Goal: Task Accomplishment & Management: Manage account settings

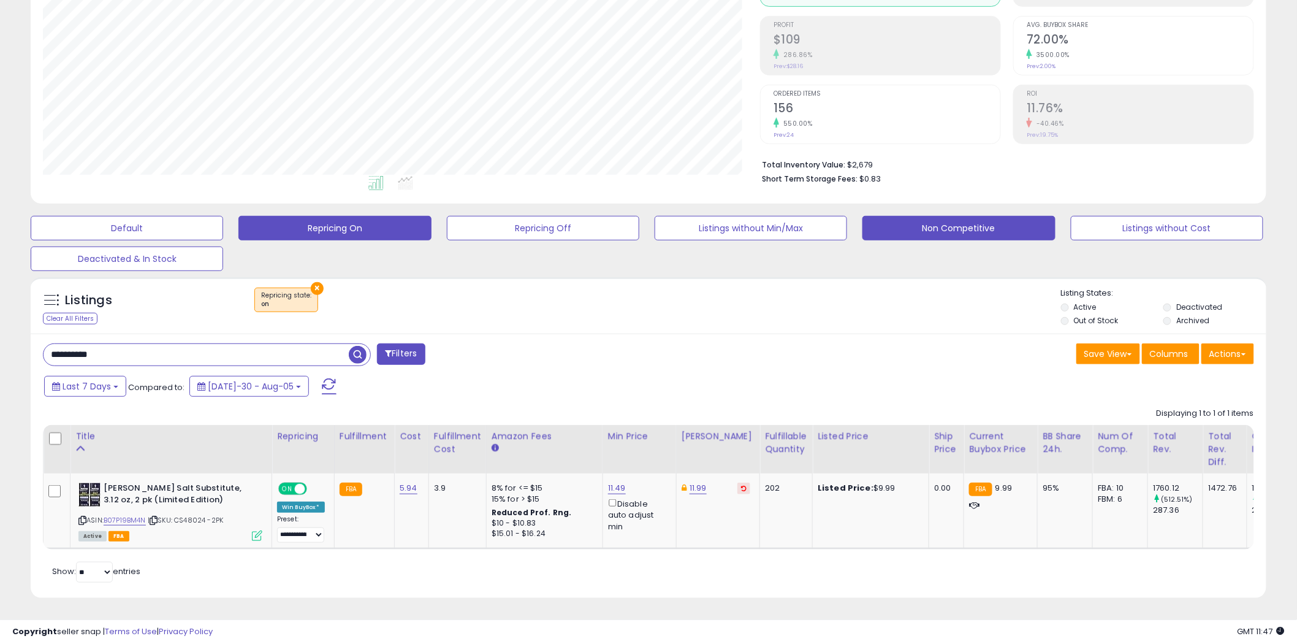
scroll to position [251, 717]
click at [223, 216] on button "Non Competitive" at bounding box center [127, 228] width 192 height 25
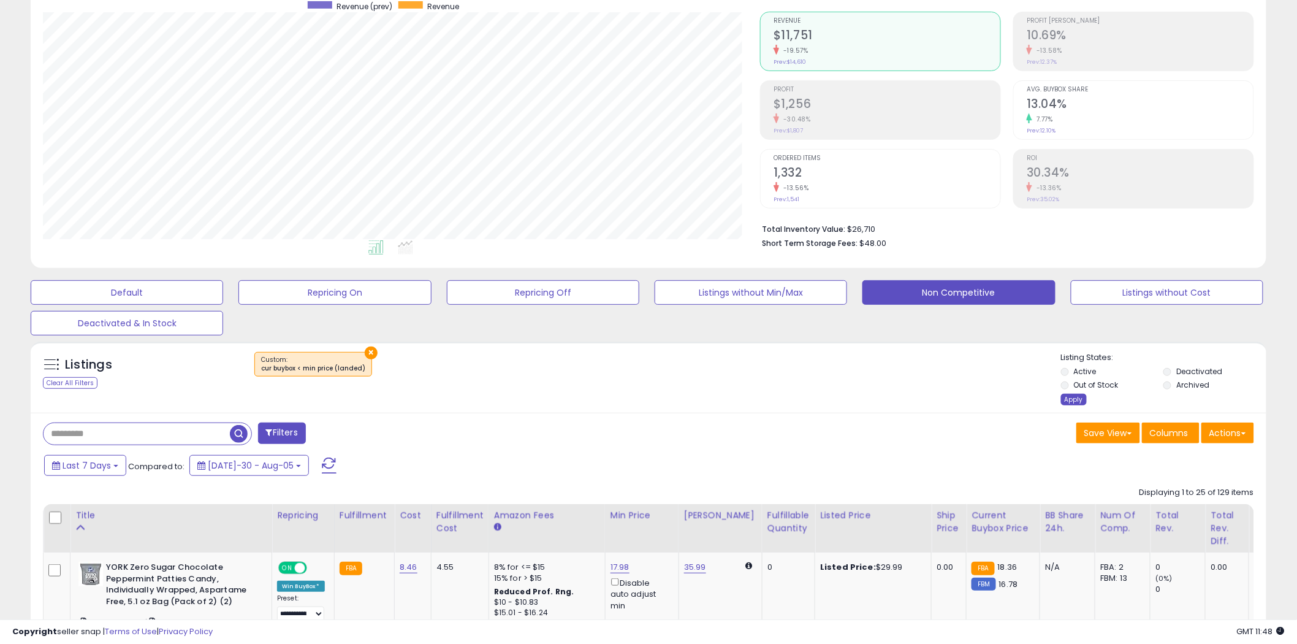
click at [1076, 398] on div "Apply" at bounding box center [1074, 399] width 26 height 12
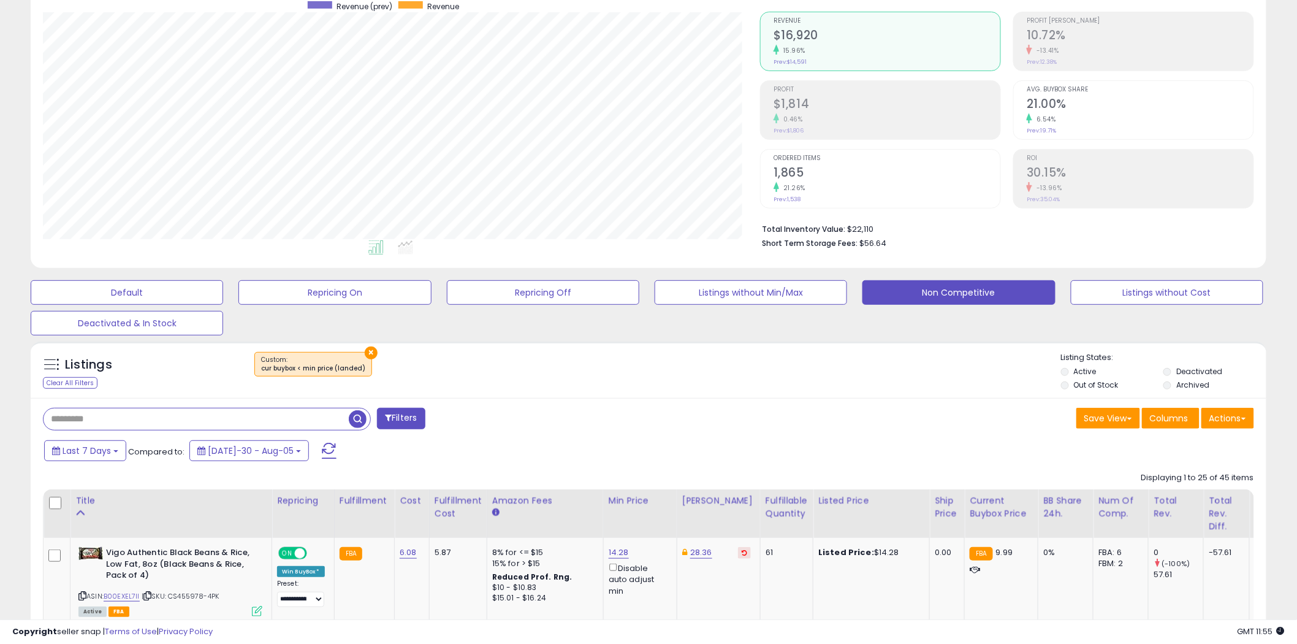
click at [112, 418] on input "text" at bounding box center [196, 418] width 305 height 21
click at [360, 417] on span "button" at bounding box center [358, 419] width 18 height 18
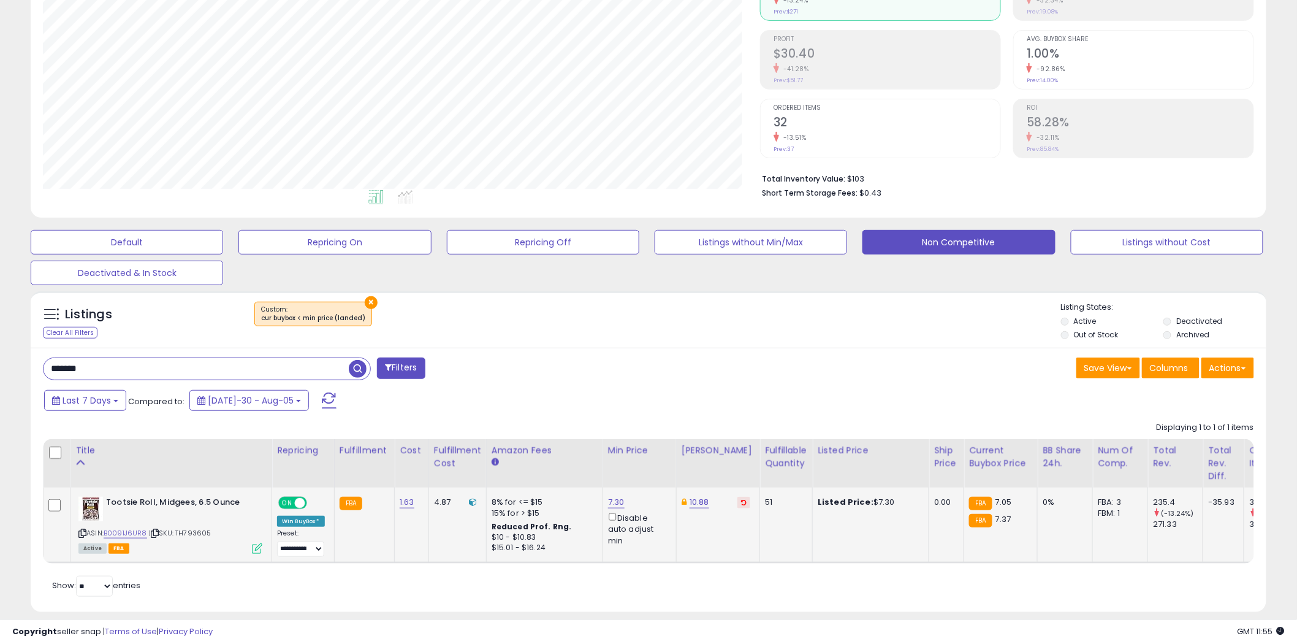
scroll to position [181, 0]
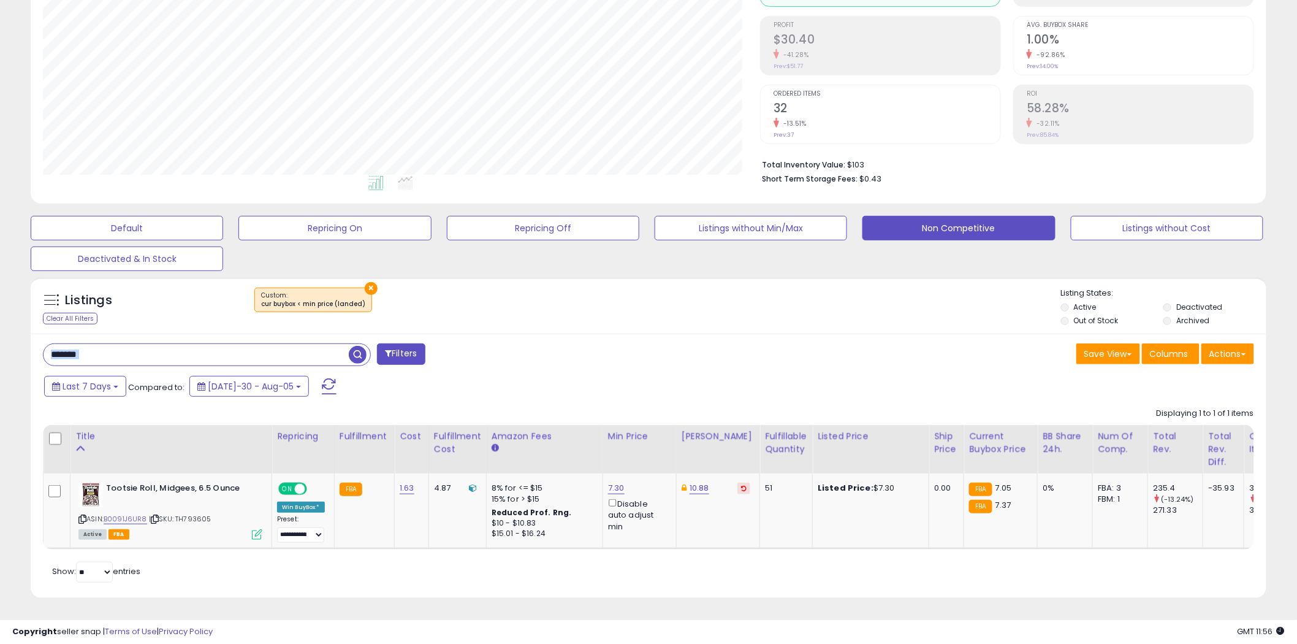
drag, startPoint x: 133, startPoint y: 355, endPoint x: 29, endPoint y: 347, distance: 104.5
click at [20, 352] on div "**********" at bounding box center [648, 247] width 1285 height 731
drag, startPoint x: 193, startPoint y: 347, endPoint x: 177, endPoint y: 345, distance: 16.6
click at [193, 347] on input "*******" at bounding box center [196, 354] width 305 height 21
click at [164, 344] on input "*******" at bounding box center [196, 354] width 305 height 21
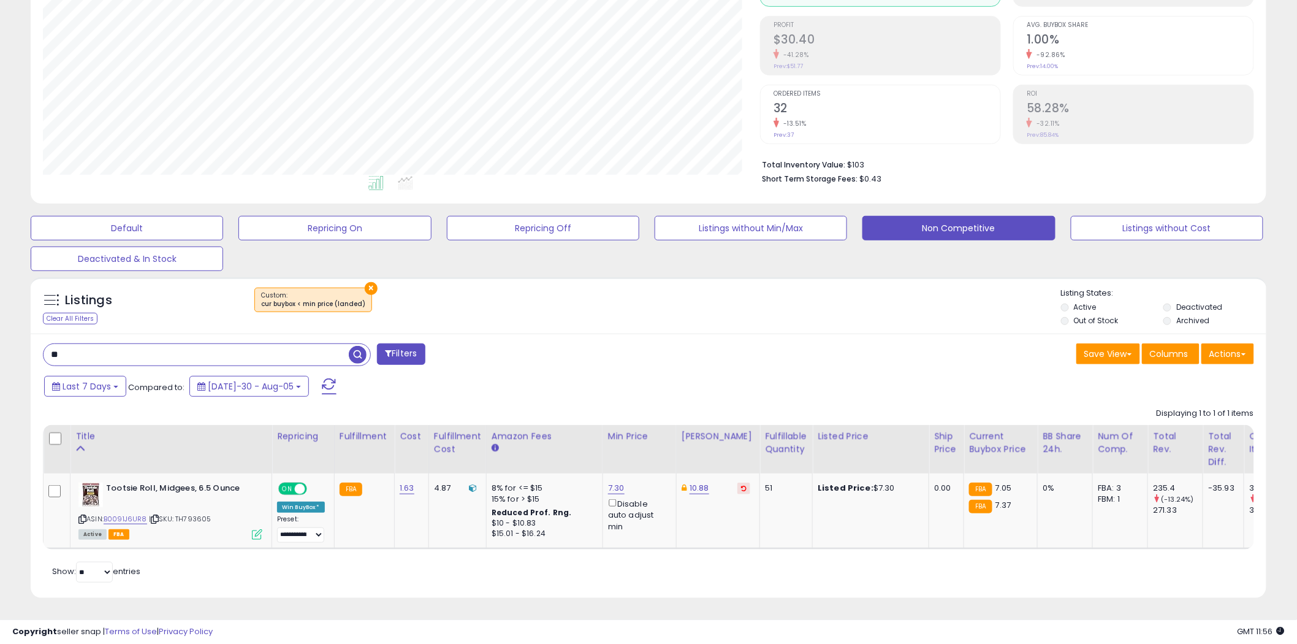
type input "*"
click at [360, 346] on span "button" at bounding box center [358, 355] width 18 height 18
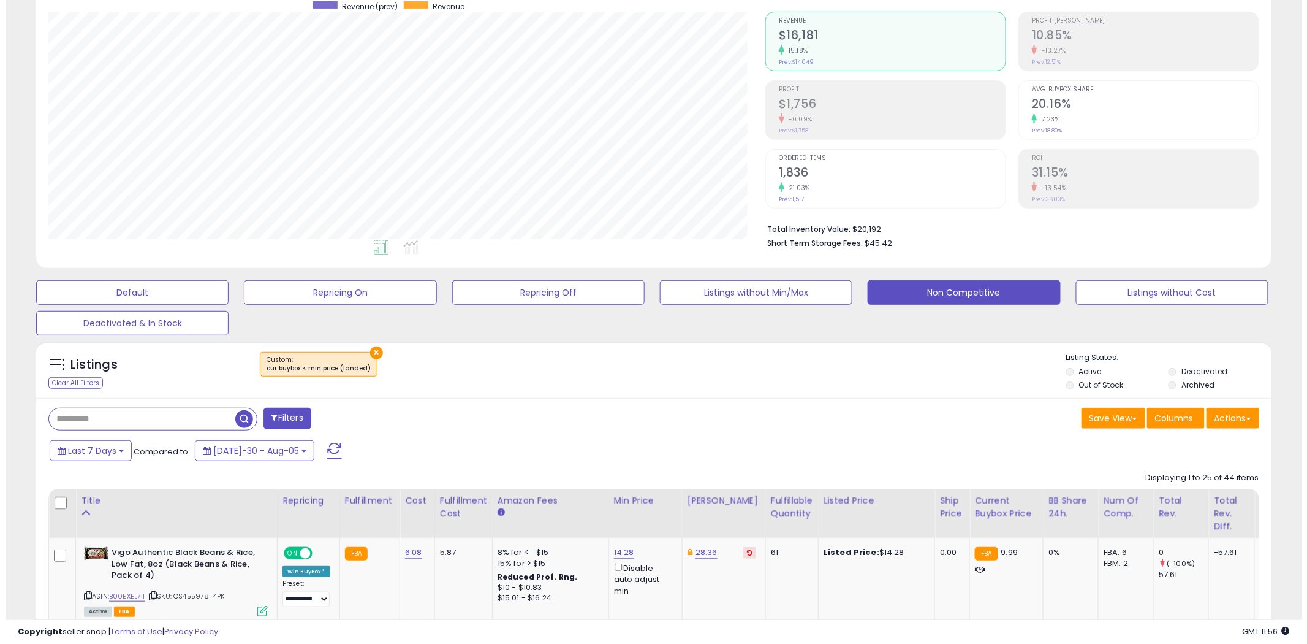
scroll to position [251, 717]
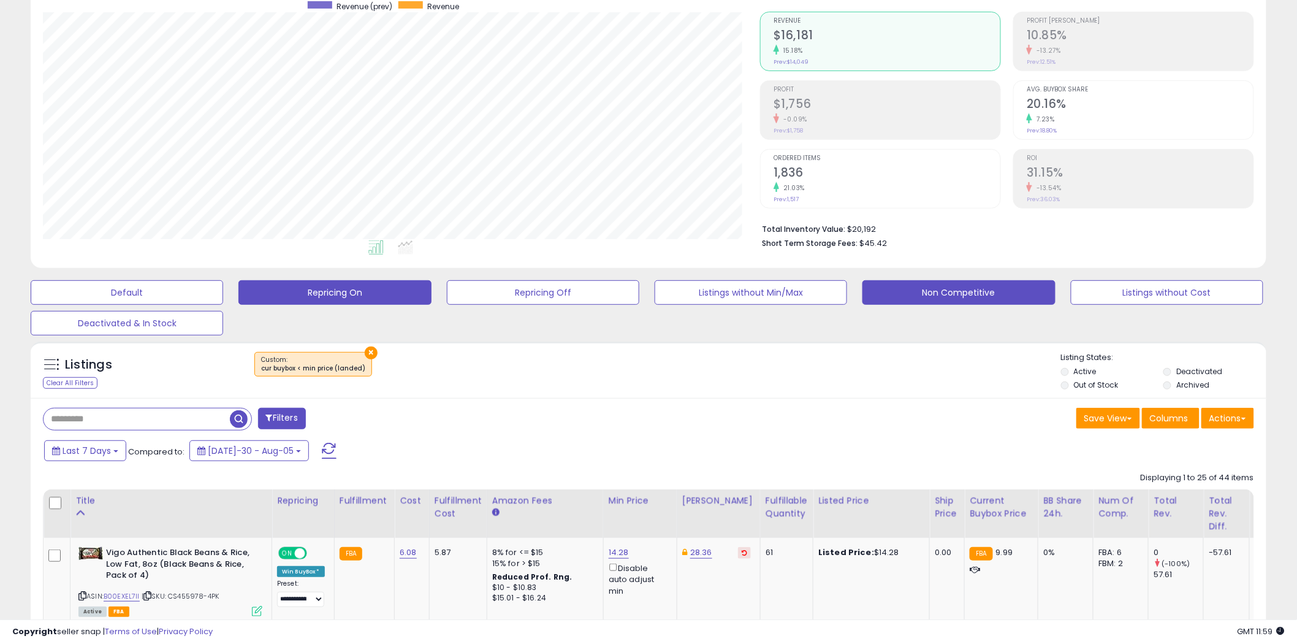
click at [223, 289] on button "Repricing On" at bounding box center [127, 292] width 192 height 25
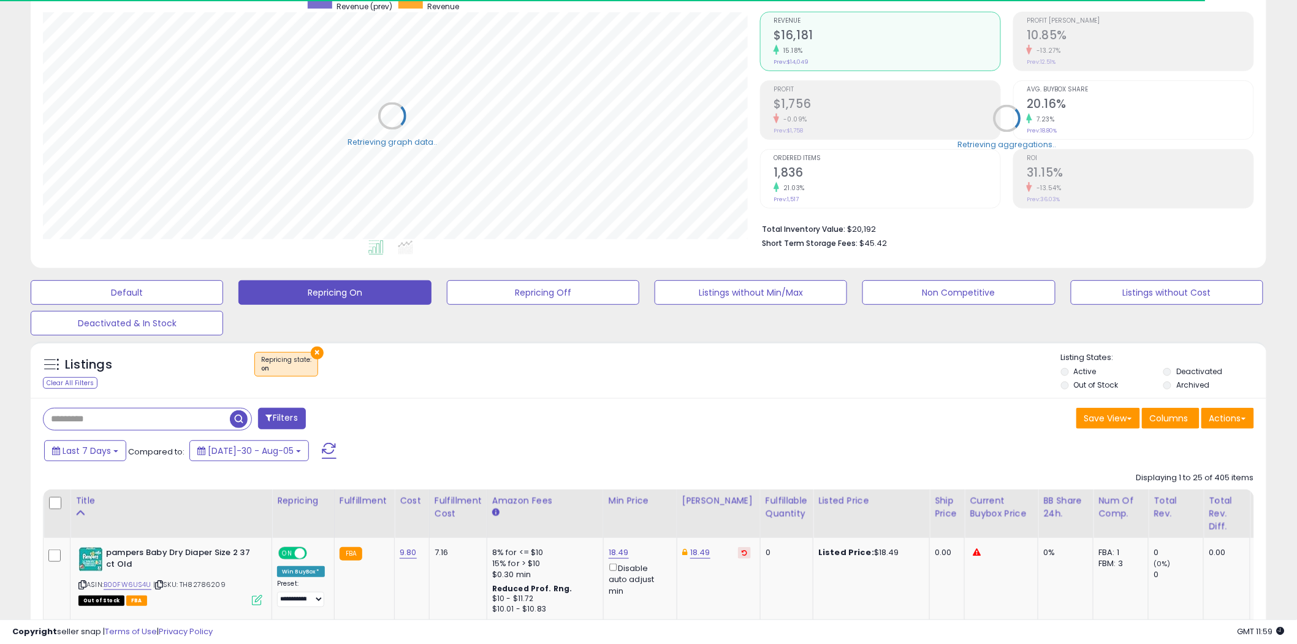
scroll to position [612617, 612150]
click at [77, 420] on input "text" at bounding box center [186, 418] width 284 height 21
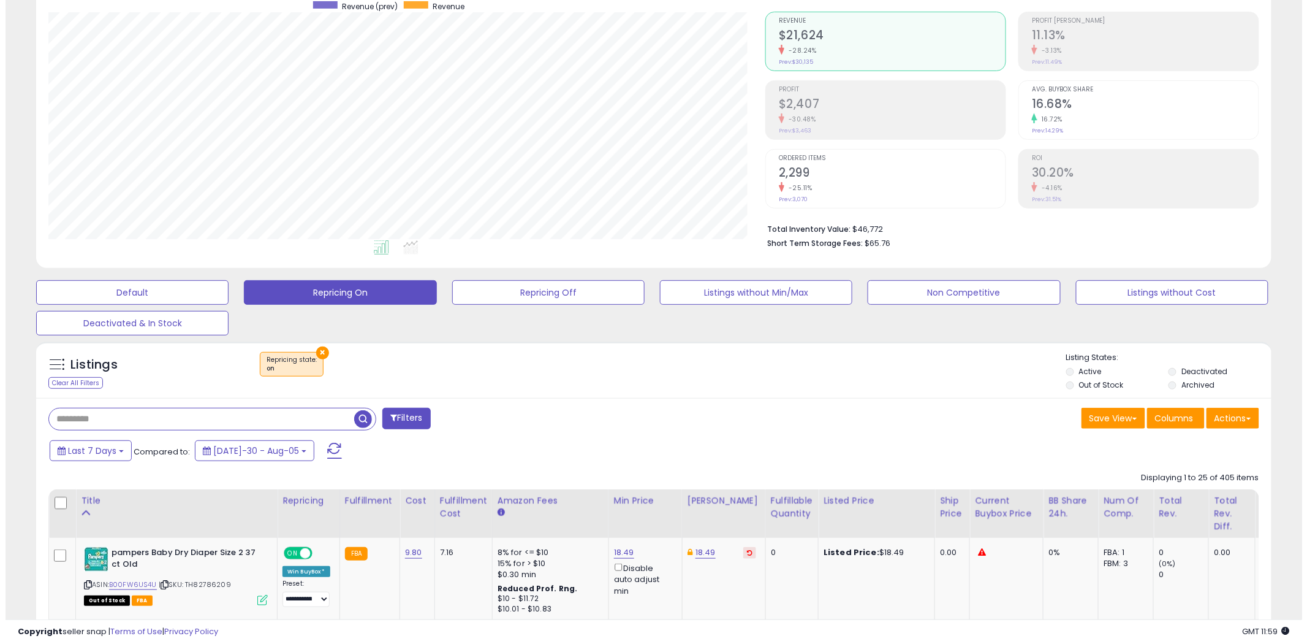
scroll to position [251, 717]
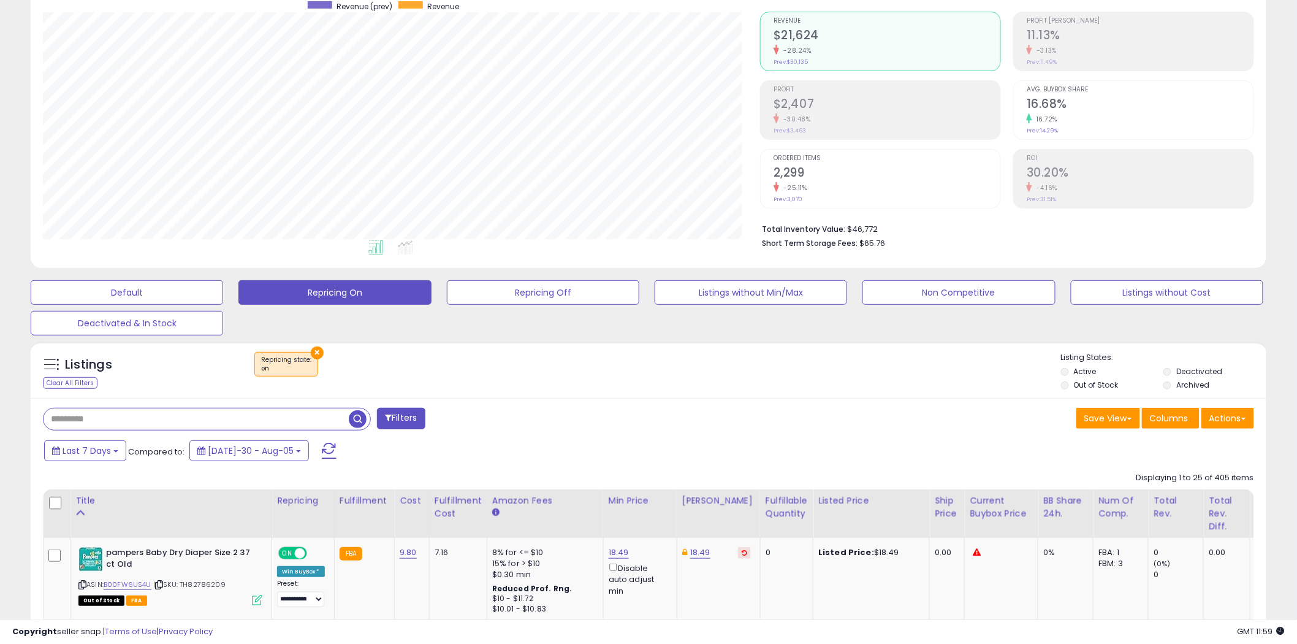
paste input "**********"
type input "**********"
click at [359, 413] on span "button" at bounding box center [358, 419] width 18 height 18
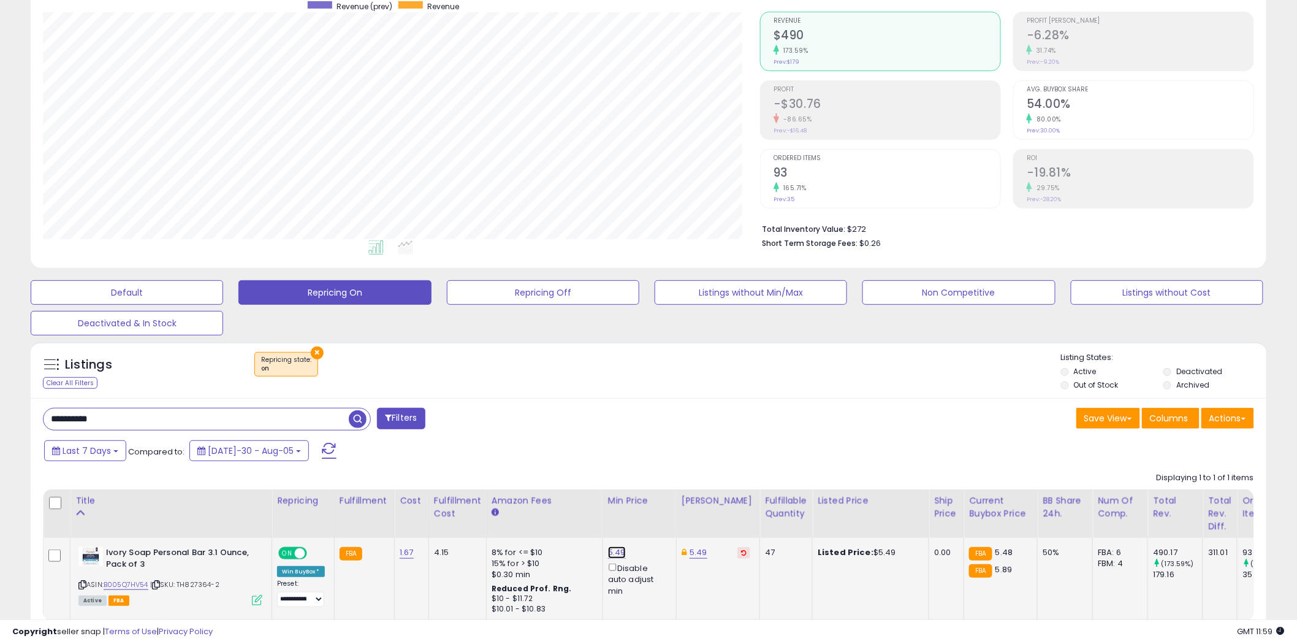
click at [617, 552] on link "5.49" at bounding box center [617, 552] width 18 height 12
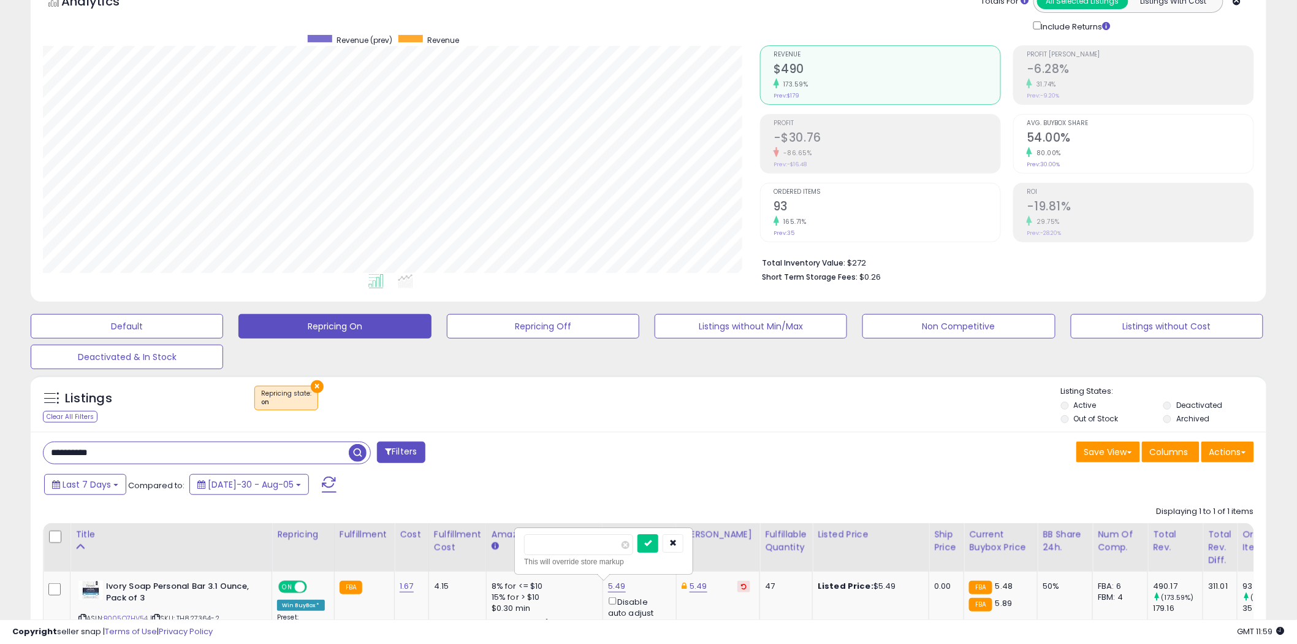
scroll to position [0, 0]
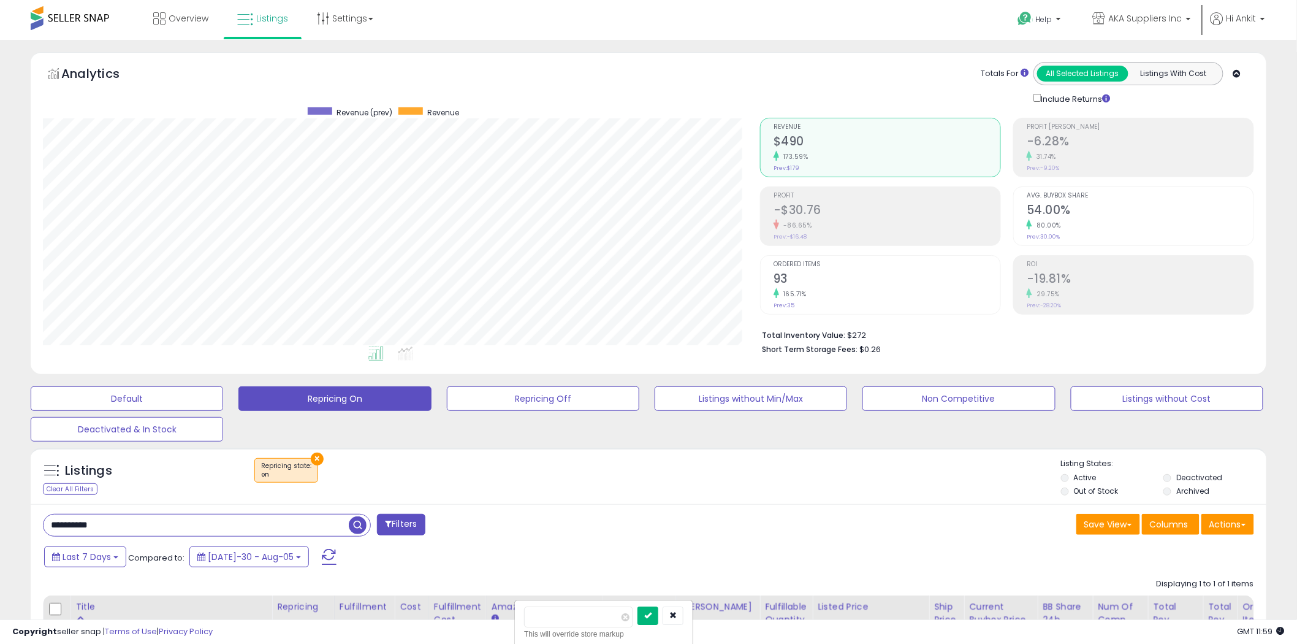
type input "****"
click at [651, 613] on icon "submit" at bounding box center [647, 614] width 7 height 7
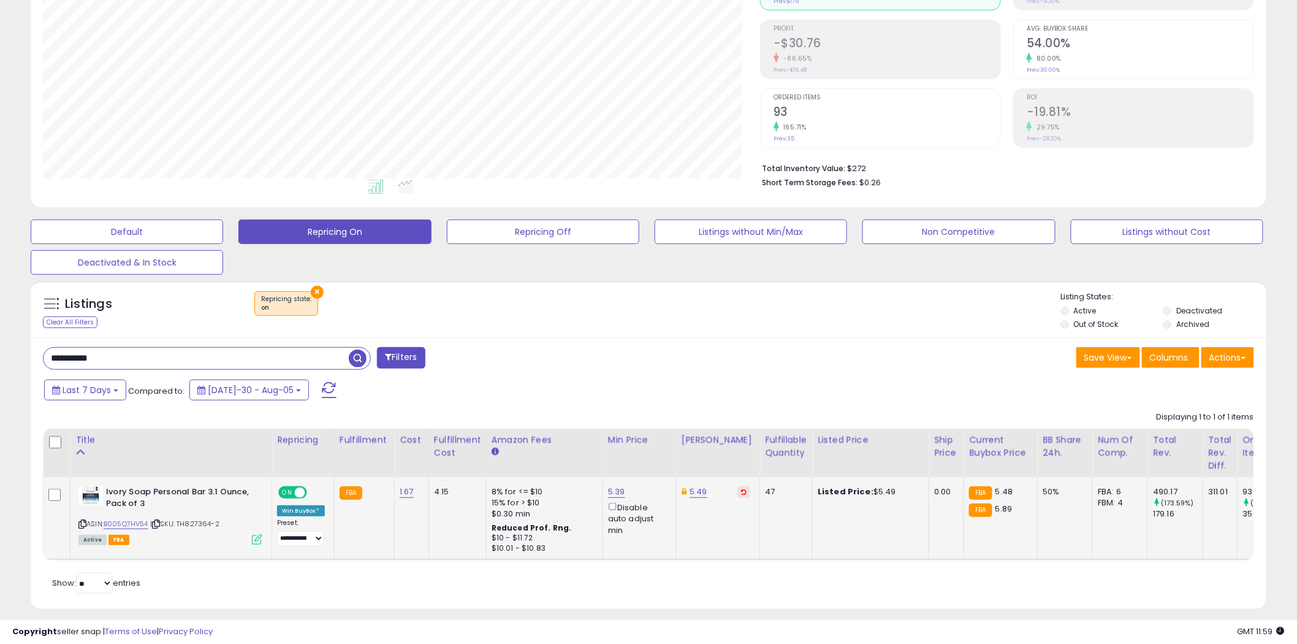
scroll to position [188, 0]
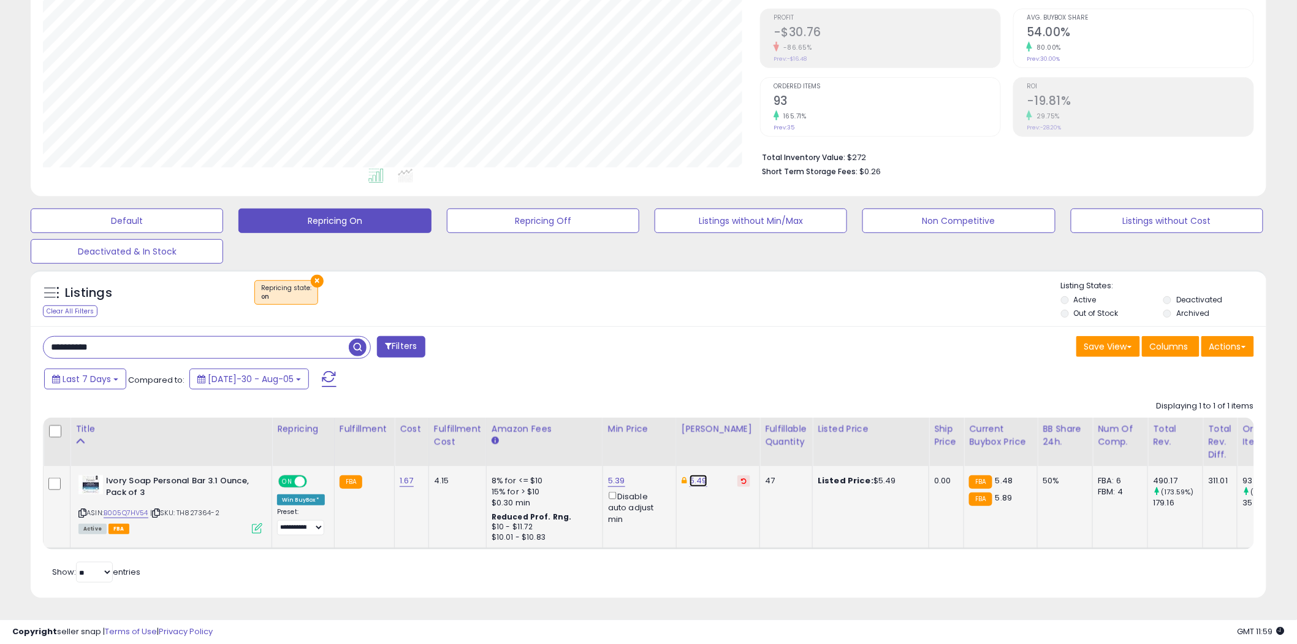
click at [697, 474] on link "5.49" at bounding box center [698, 480] width 18 height 12
type input "****"
click at [740, 428] on button "submit" at bounding box center [730, 437] width 21 height 18
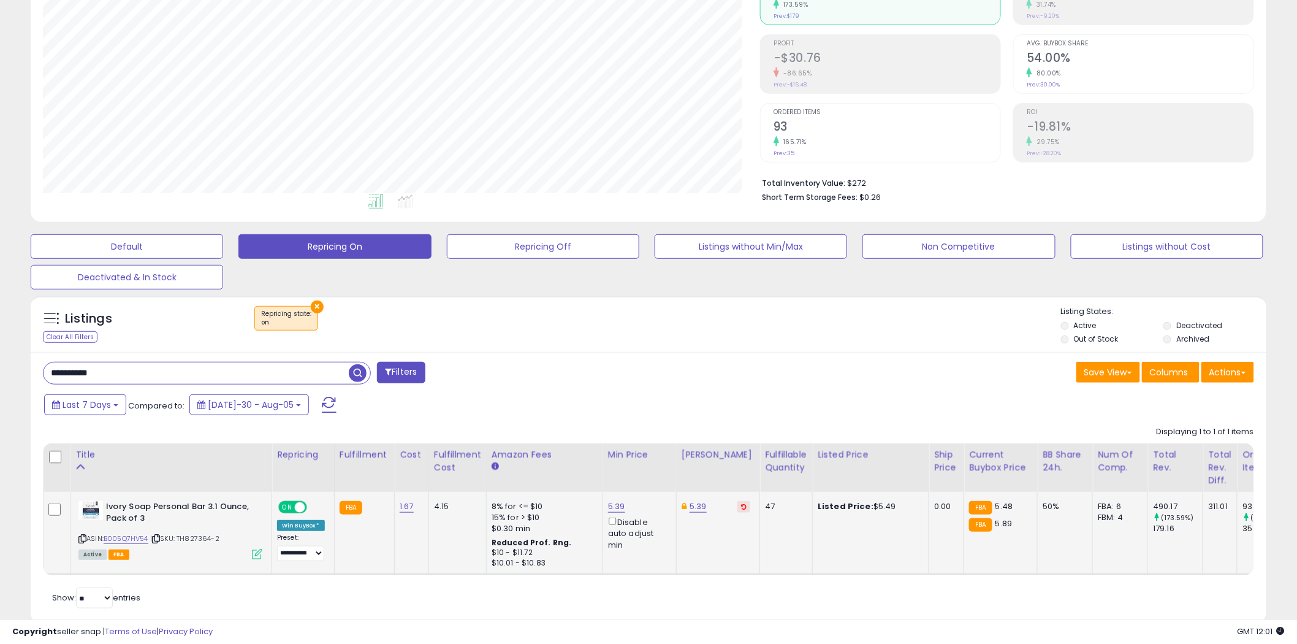
scroll to position [120, 0]
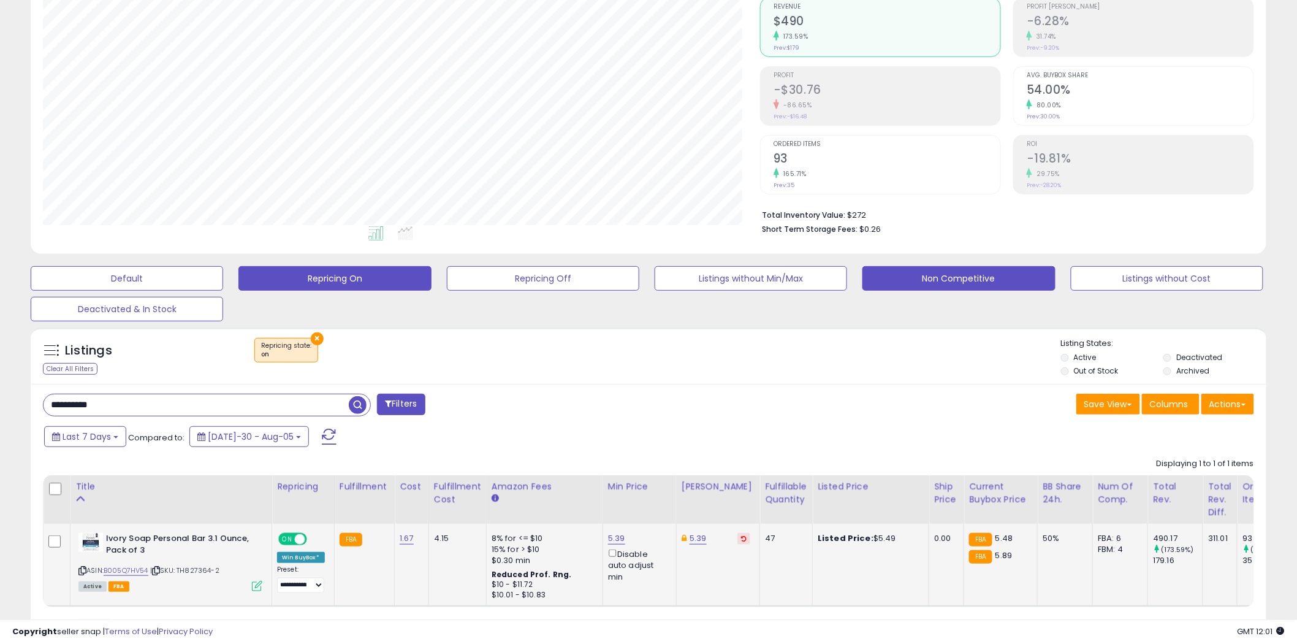
click at [223, 276] on button "Non Competitive" at bounding box center [127, 278] width 192 height 25
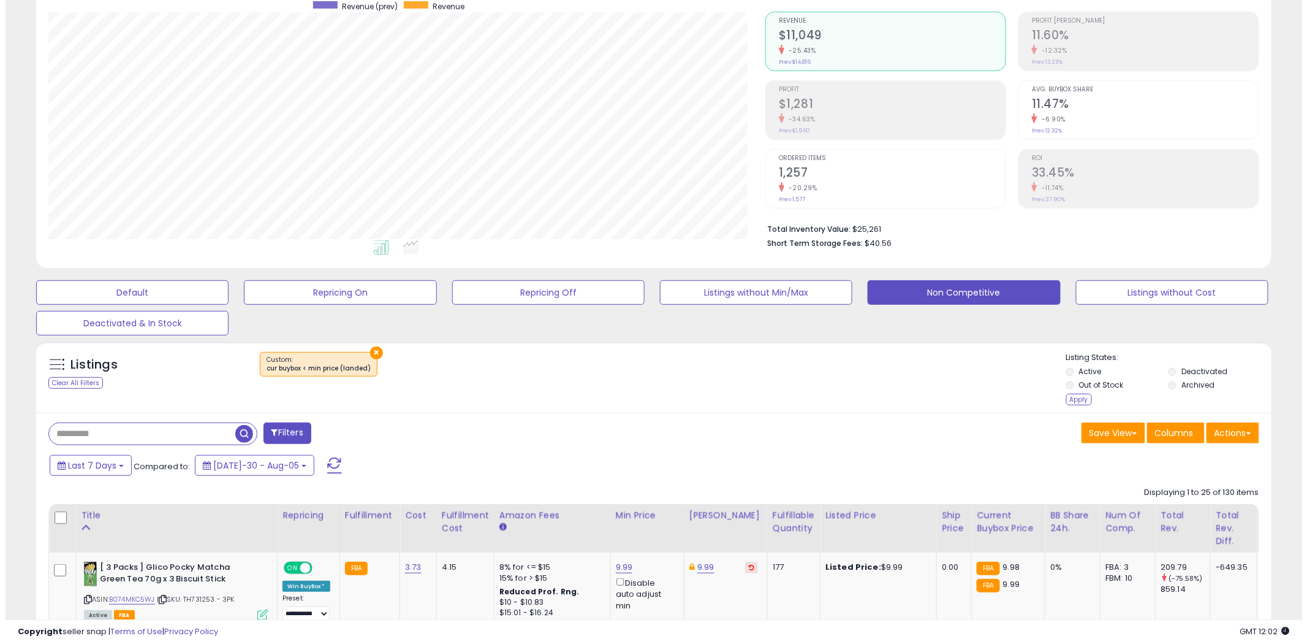
scroll to position [251, 717]
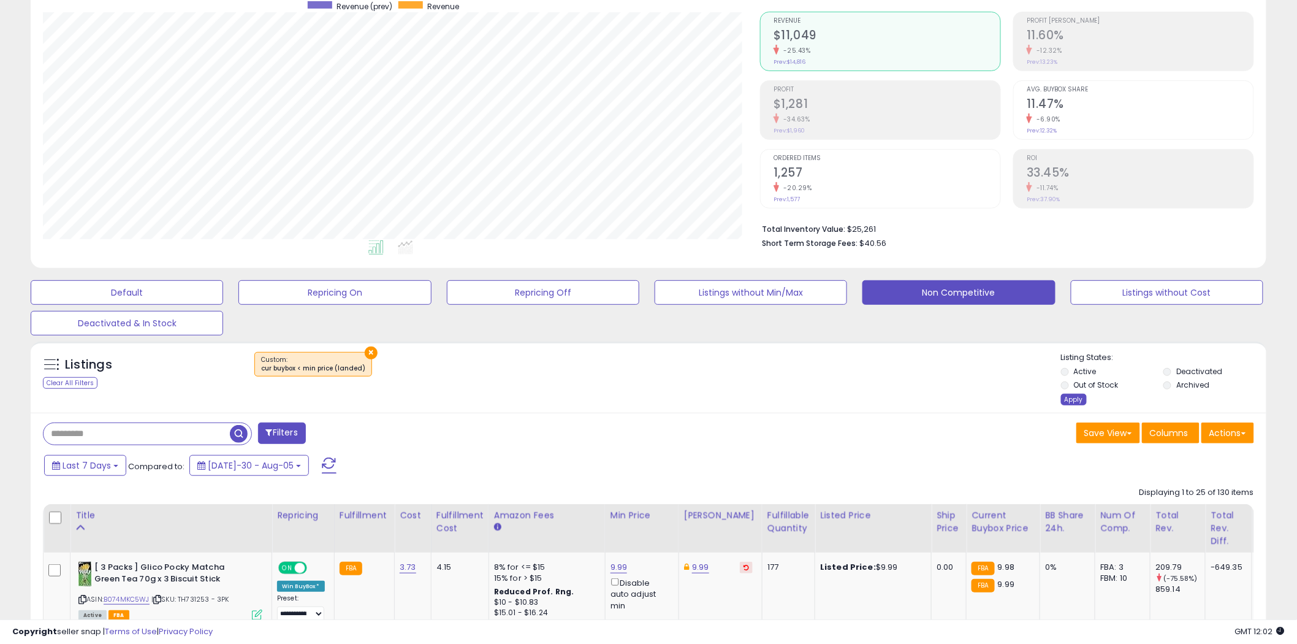
click at [1070, 398] on div "Apply" at bounding box center [1074, 399] width 26 height 12
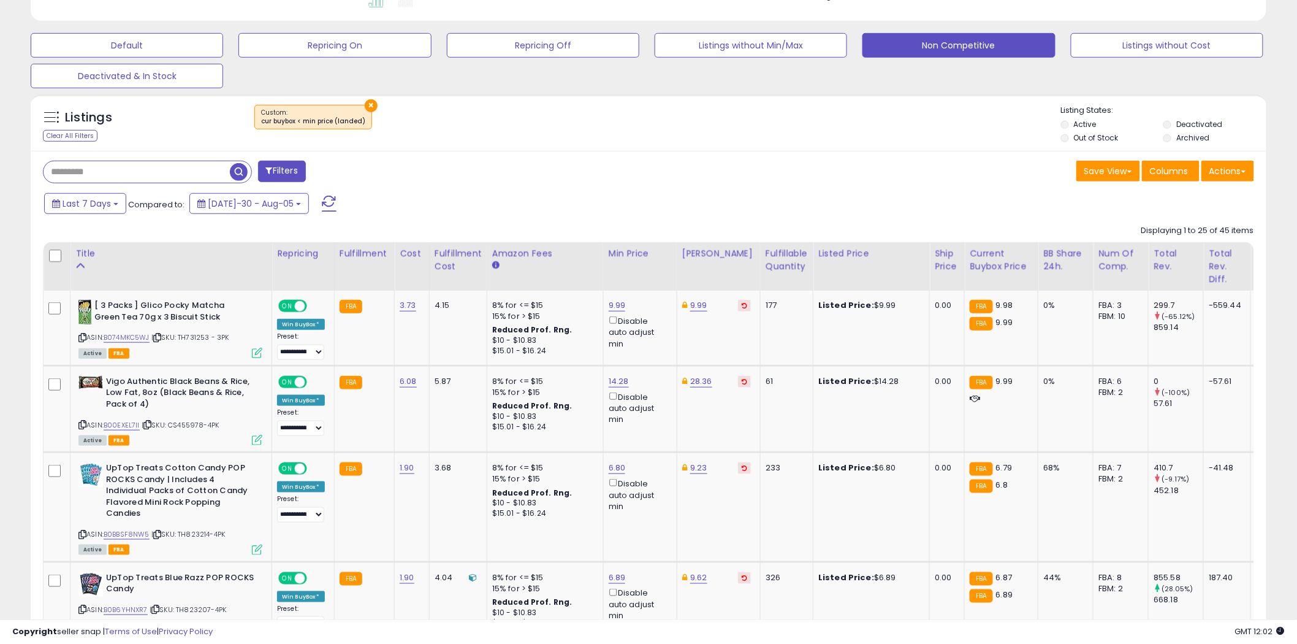
scroll to position [378, 0]
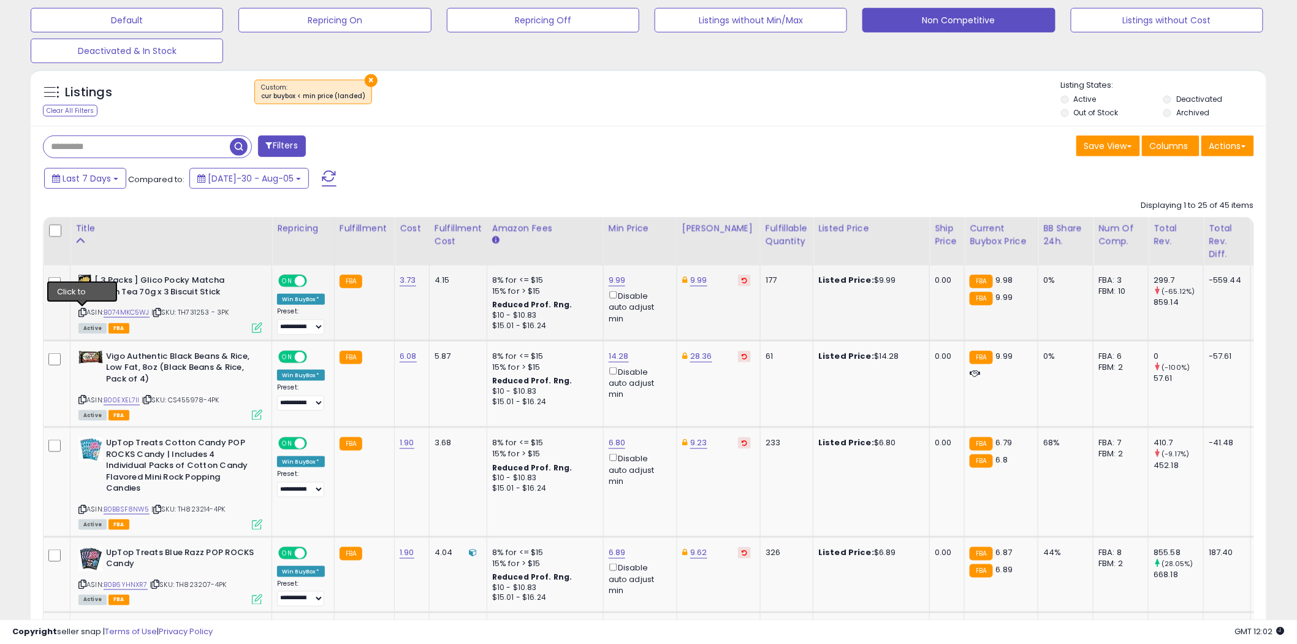
click at [83, 311] on icon at bounding box center [82, 312] width 8 height 7
click at [620, 283] on link "9.99" at bounding box center [617, 280] width 17 height 12
type input "****"
click at [652, 236] on icon "submit" at bounding box center [648, 236] width 7 height 7
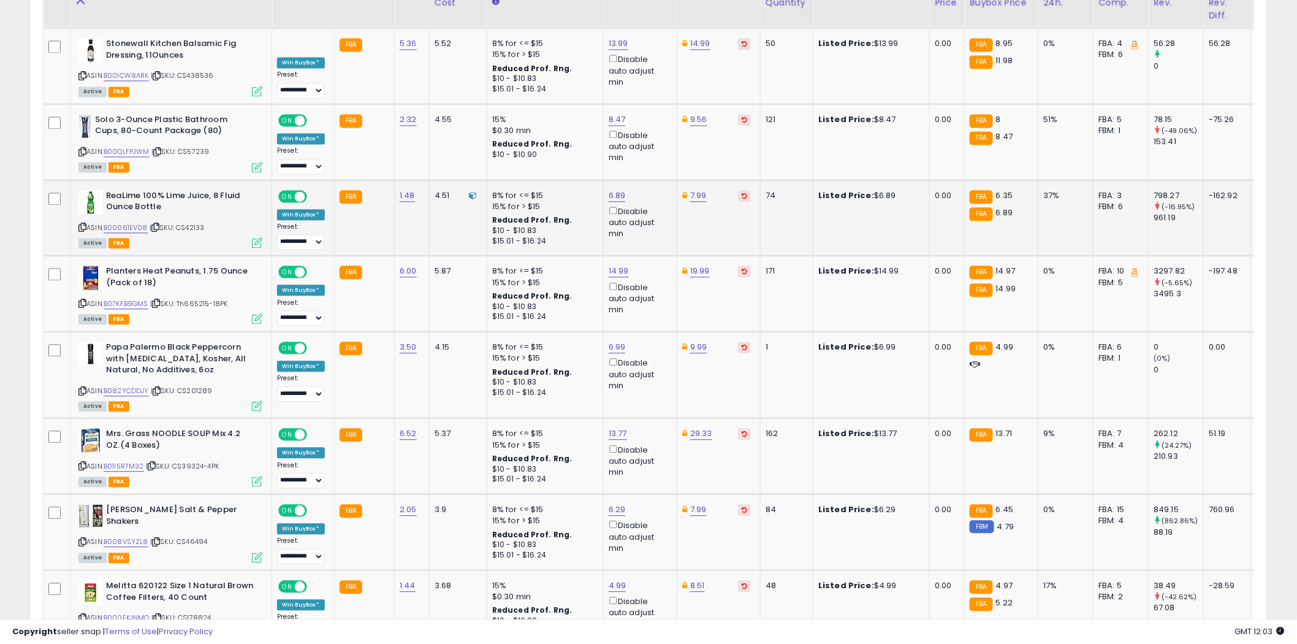
scroll to position [991, 0]
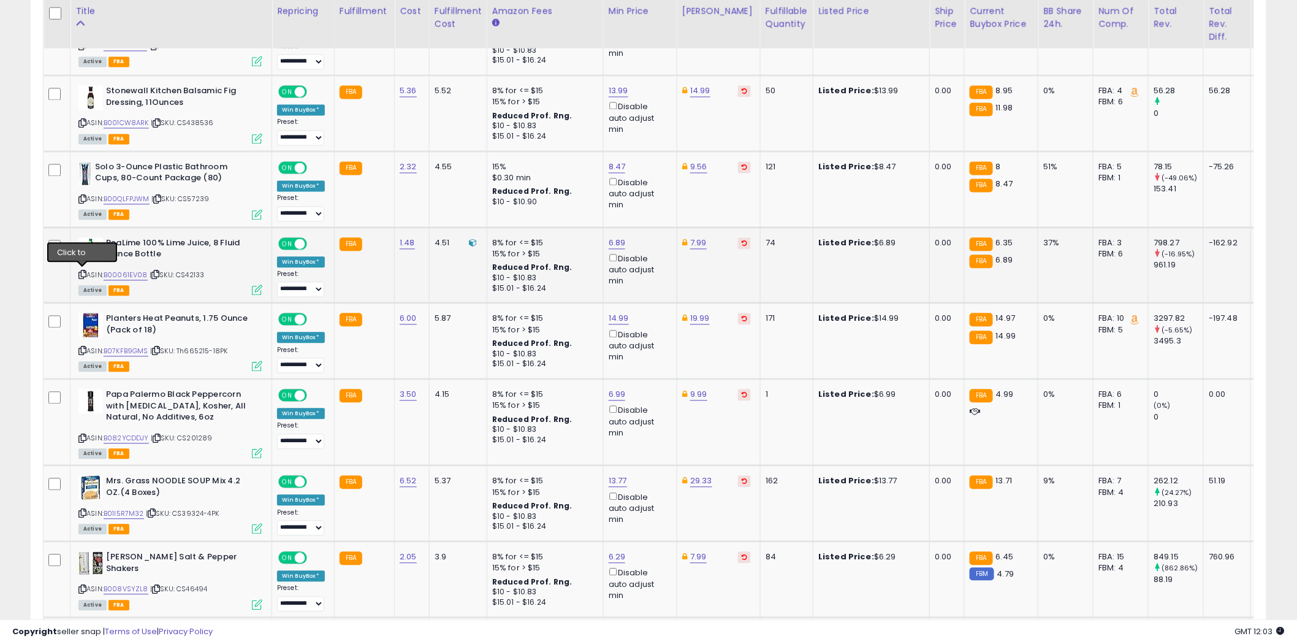
click at [82, 272] on icon at bounding box center [82, 274] width 8 height 7
click at [83, 347] on icon at bounding box center [82, 350] width 8 height 7
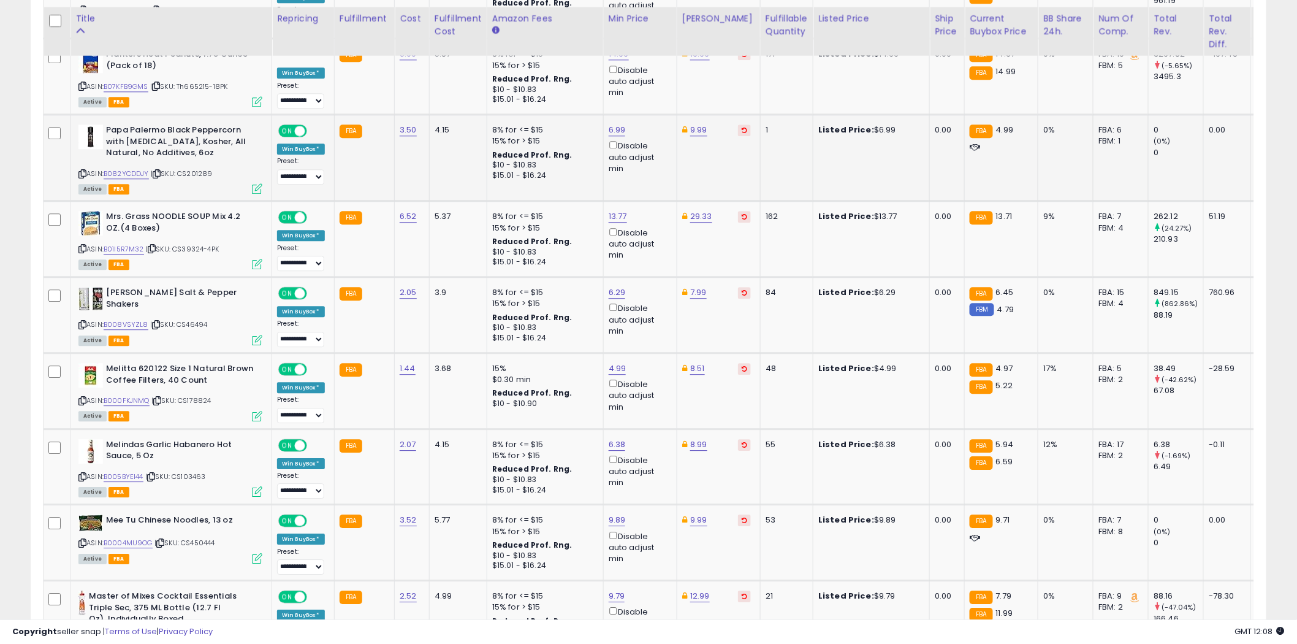
scroll to position [1264, 0]
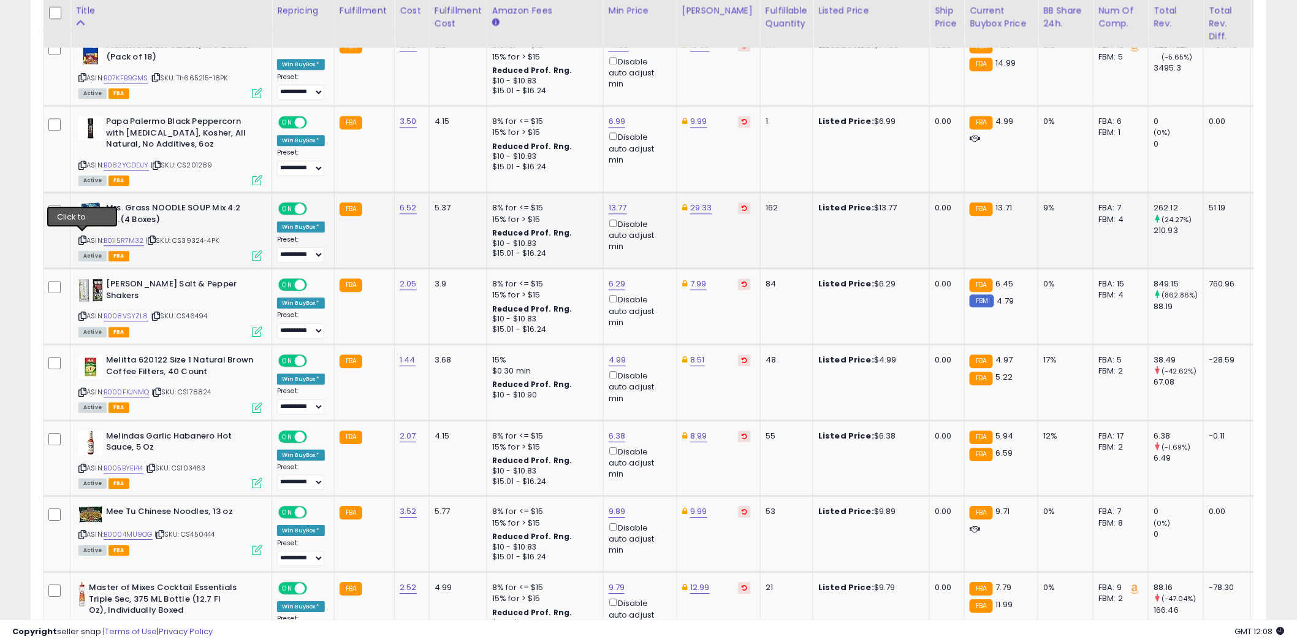
click at [82, 237] on icon at bounding box center [82, 240] width 8 height 7
type input "*****"
click at [659, 156] on button "submit" at bounding box center [649, 162] width 21 height 18
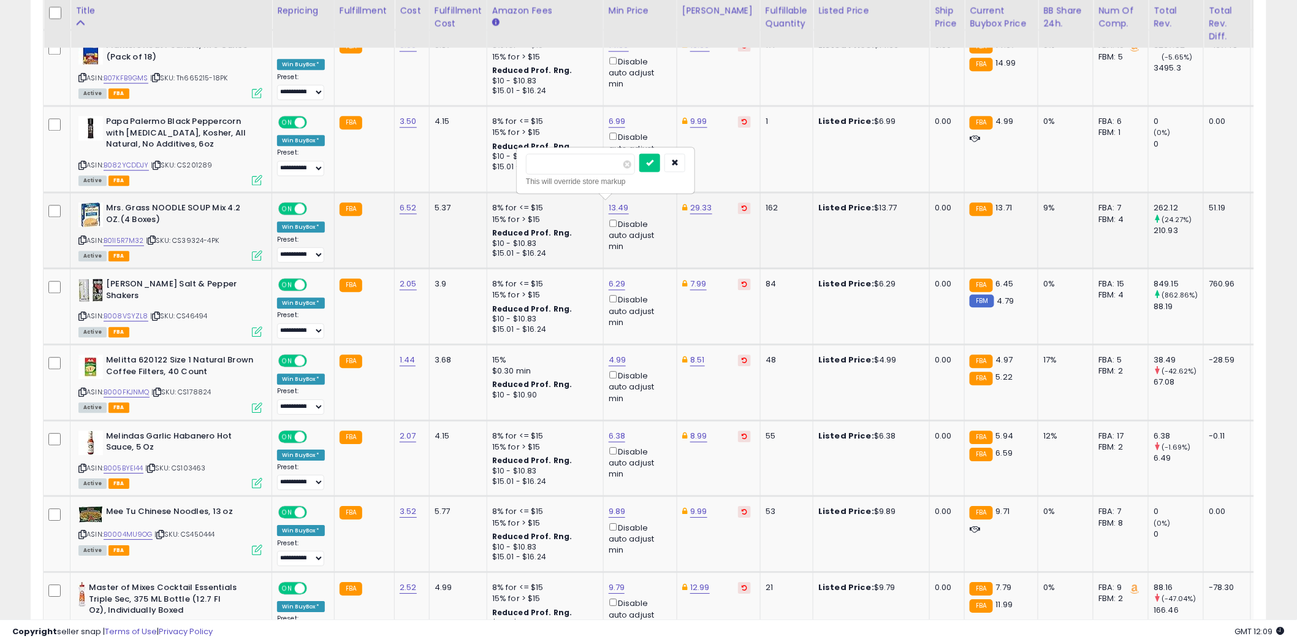
type input "*****"
click at [653, 161] on icon "submit" at bounding box center [649, 161] width 7 height 7
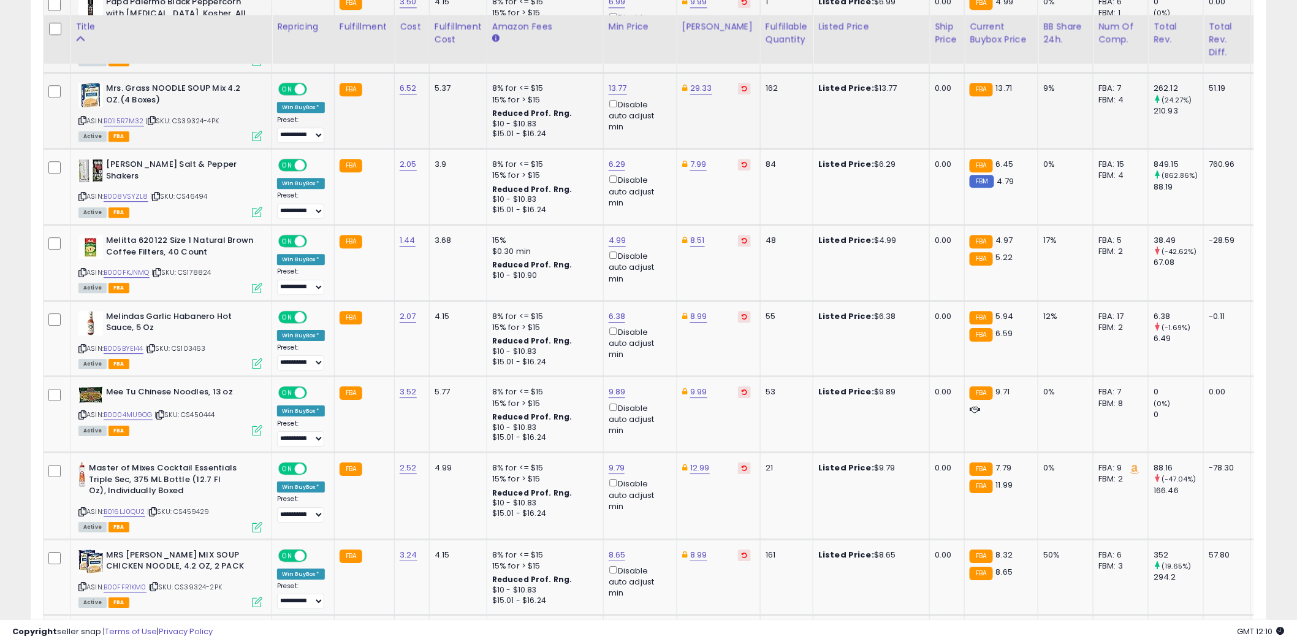
scroll to position [1400, 0]
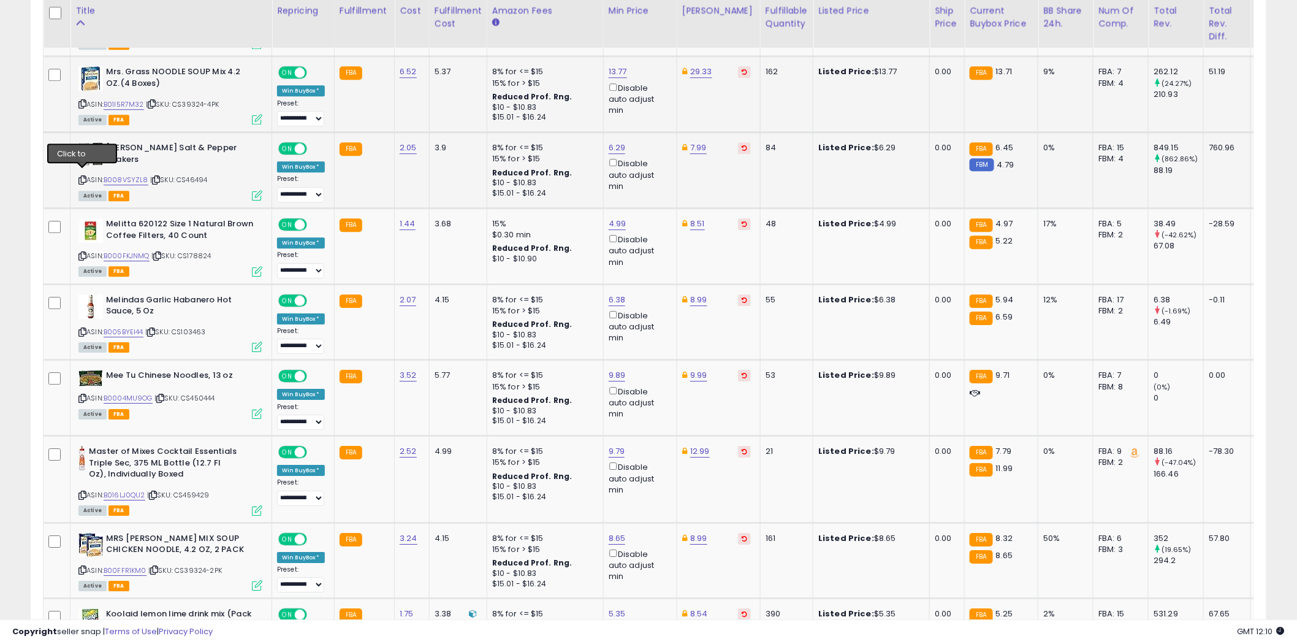
click at [82, 177] on icon at bounding box center [82, 180] width 8 height 7
click at [82, 253] on icon at bounding box center [82, 256] width 8 height 7
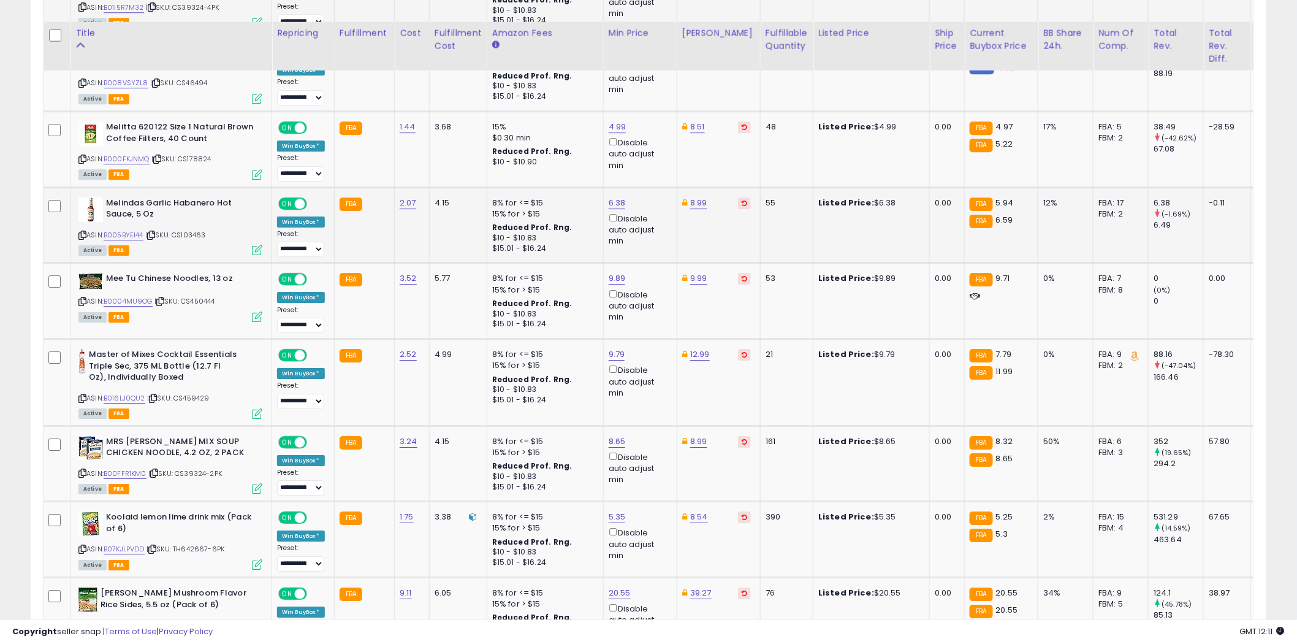
scroll to position [1536, 0]
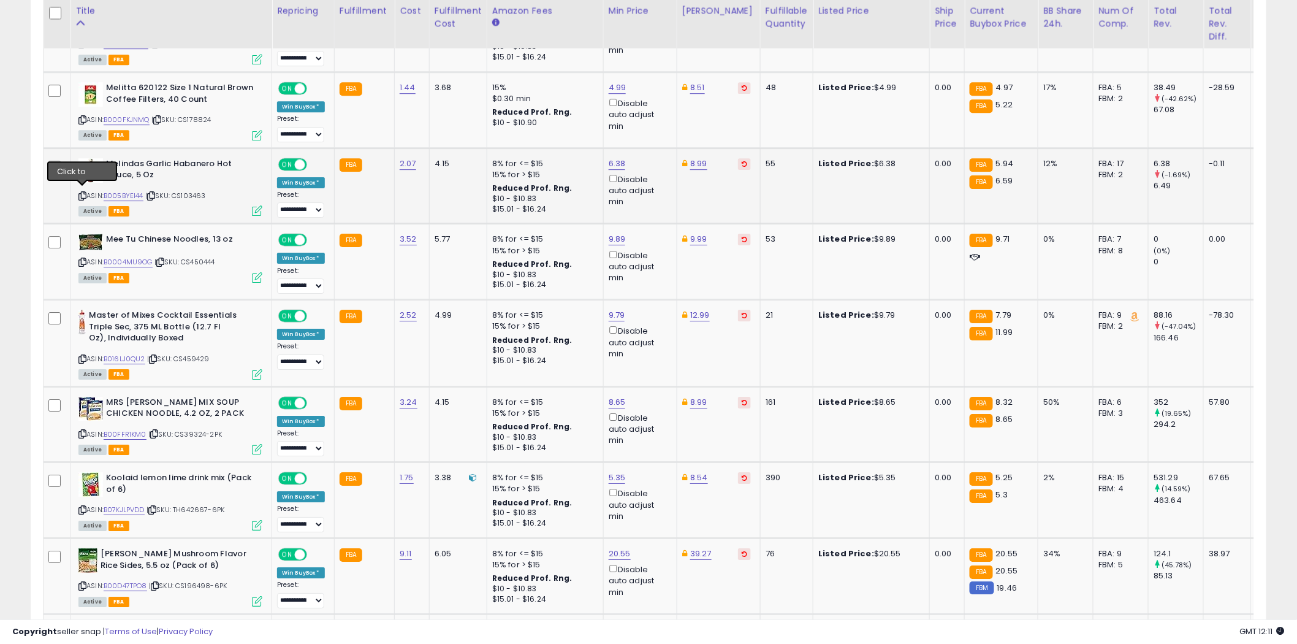
click at [83, 192] on icon at bounding box center [82, 195] width 8 height 7
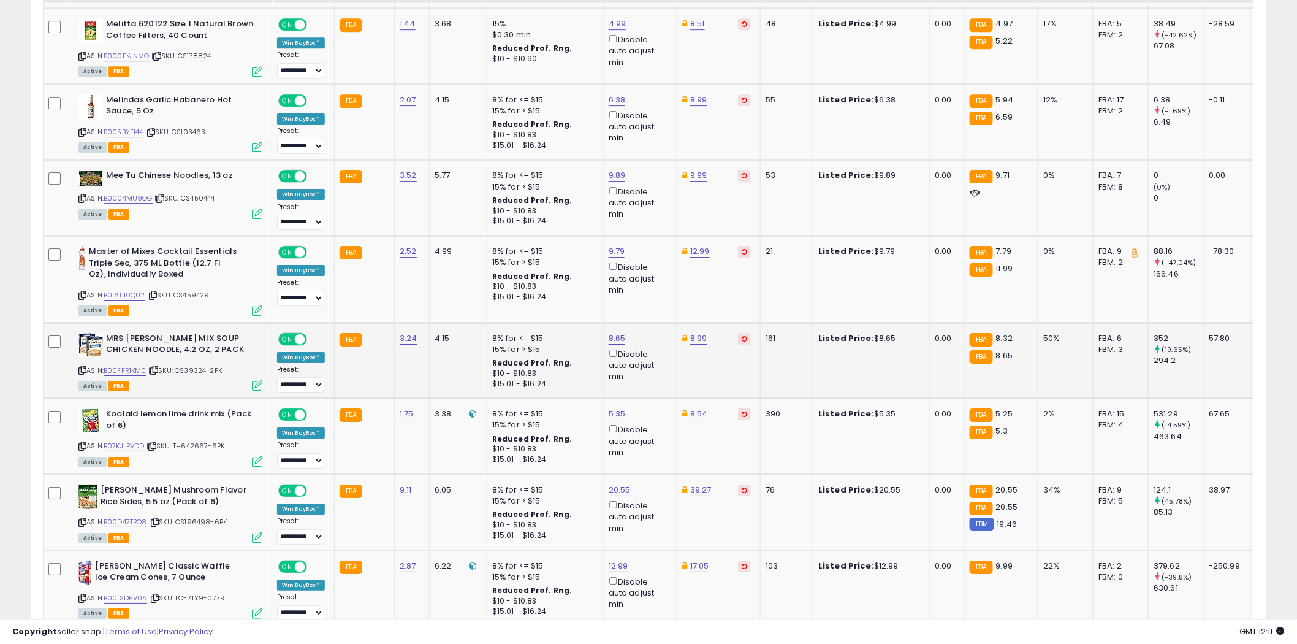
scroll to position [1604, 0]
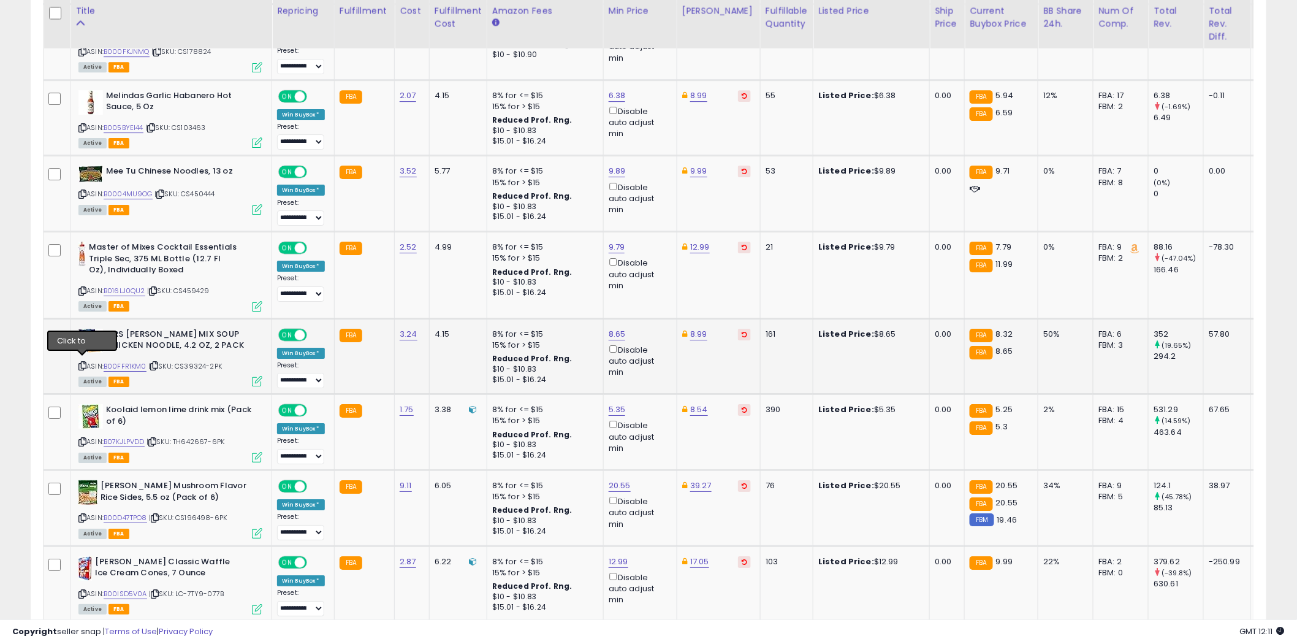
click at [83, 362] on icon at bounding box center [82, 365] width 8 height 7
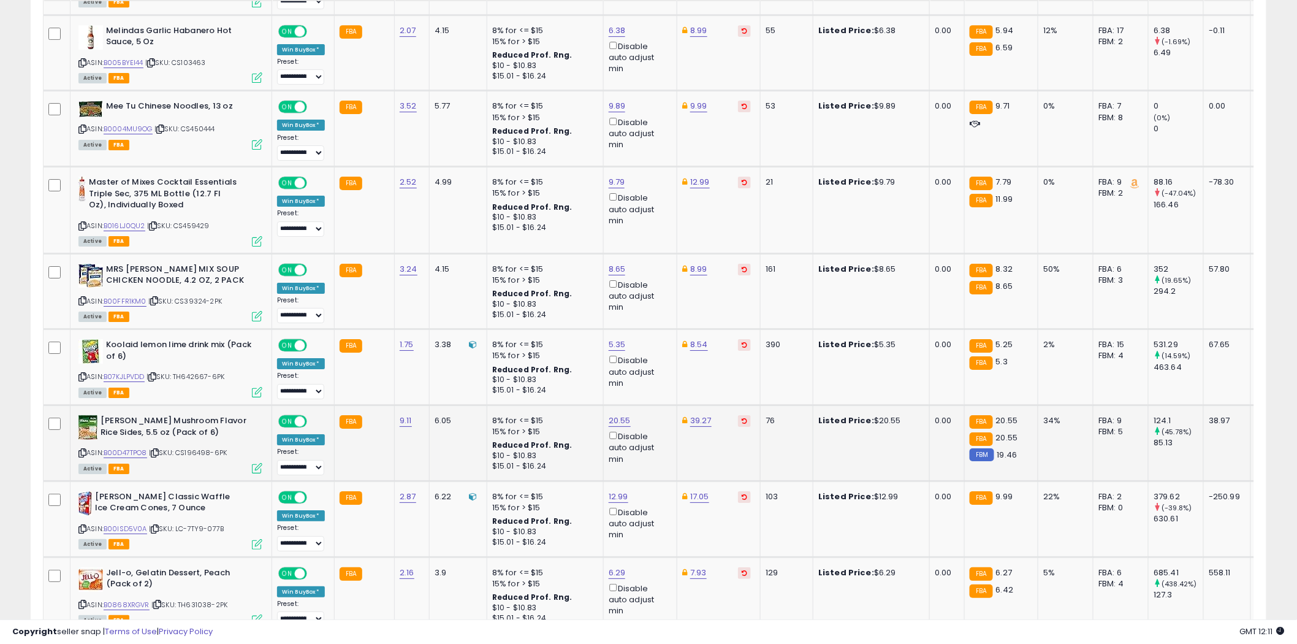
scroll to position [1741, 0]
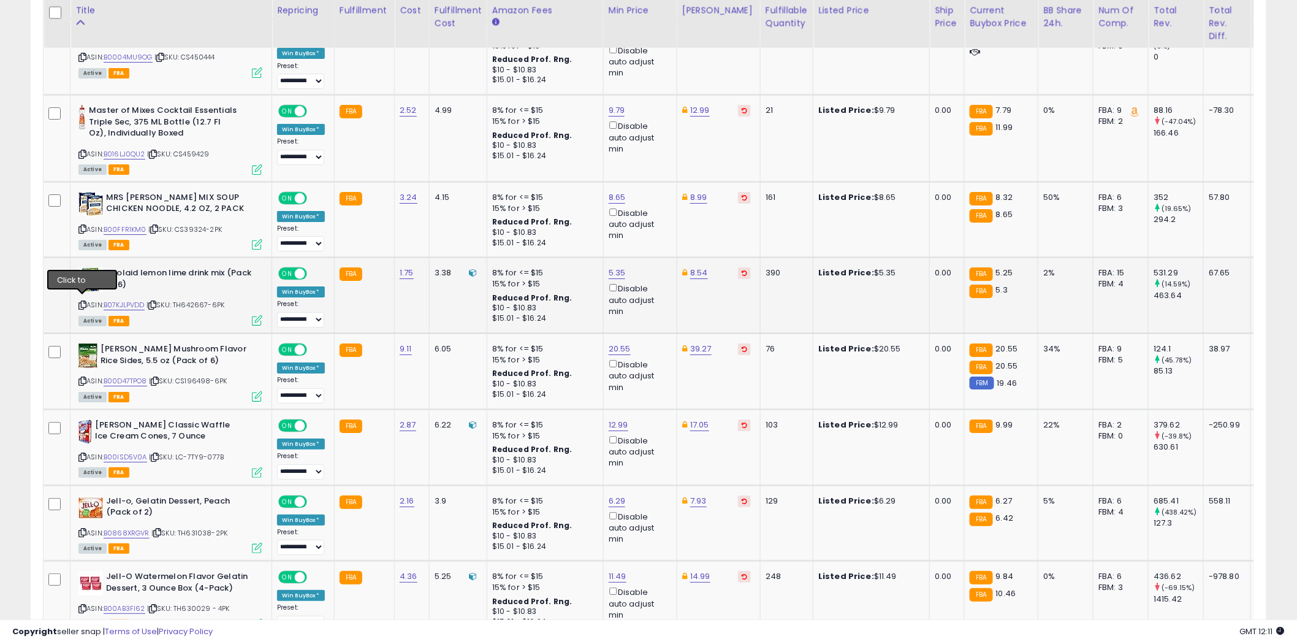
click at [82, 302] on icon at bounding box center [82, 305] width 8 height 7
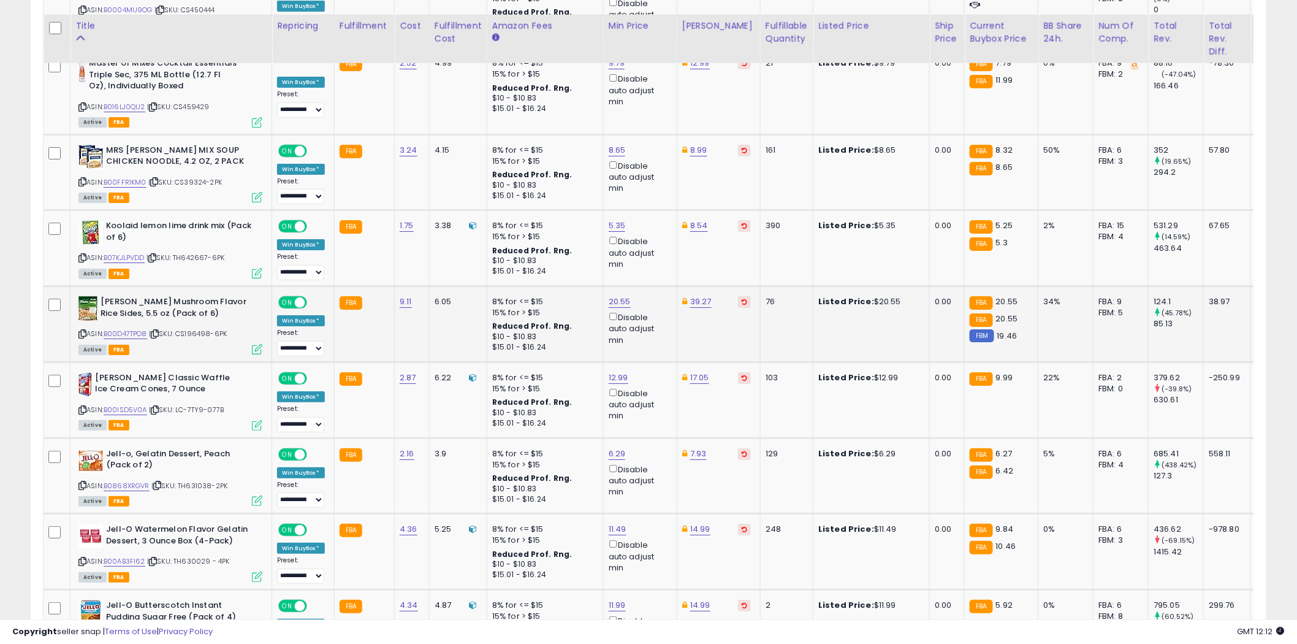
scroll to position [1809, 0]
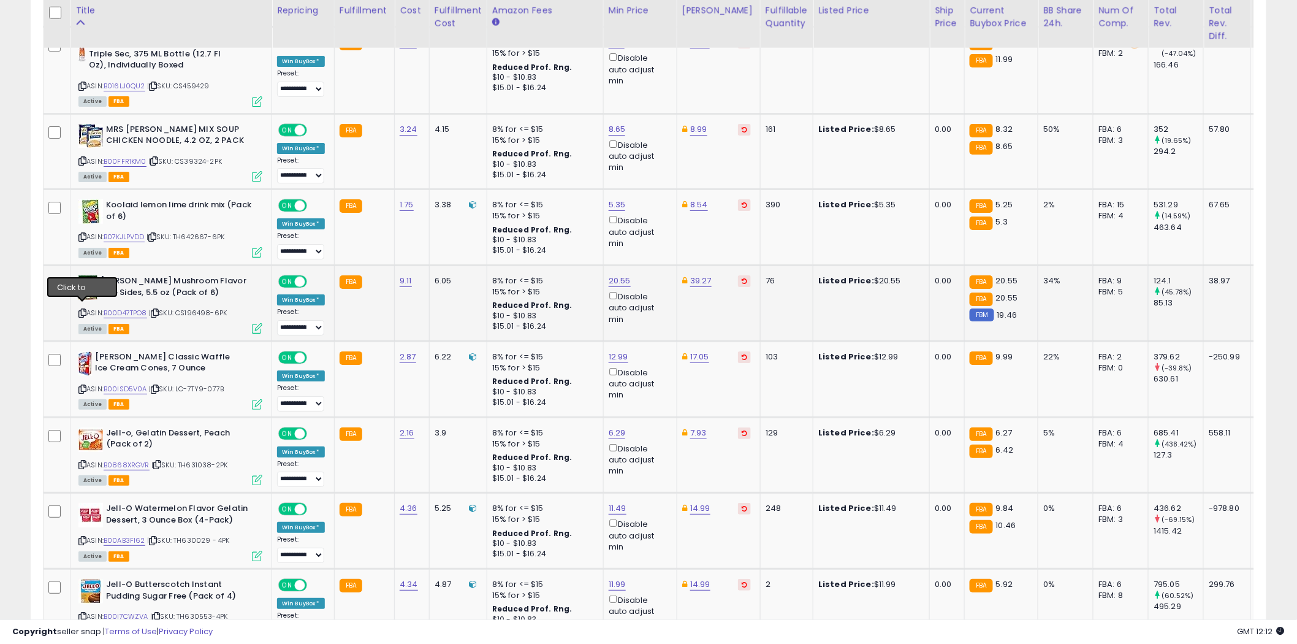
click at [83, 309] on icon at bounding box center [82, 312] width 8 height 7
click at [82, 385] on icon at bounding box center [82, 388] width 8 height 7
click at [82, 461] on icon at bounding box center [82, 464] width 8 height 7
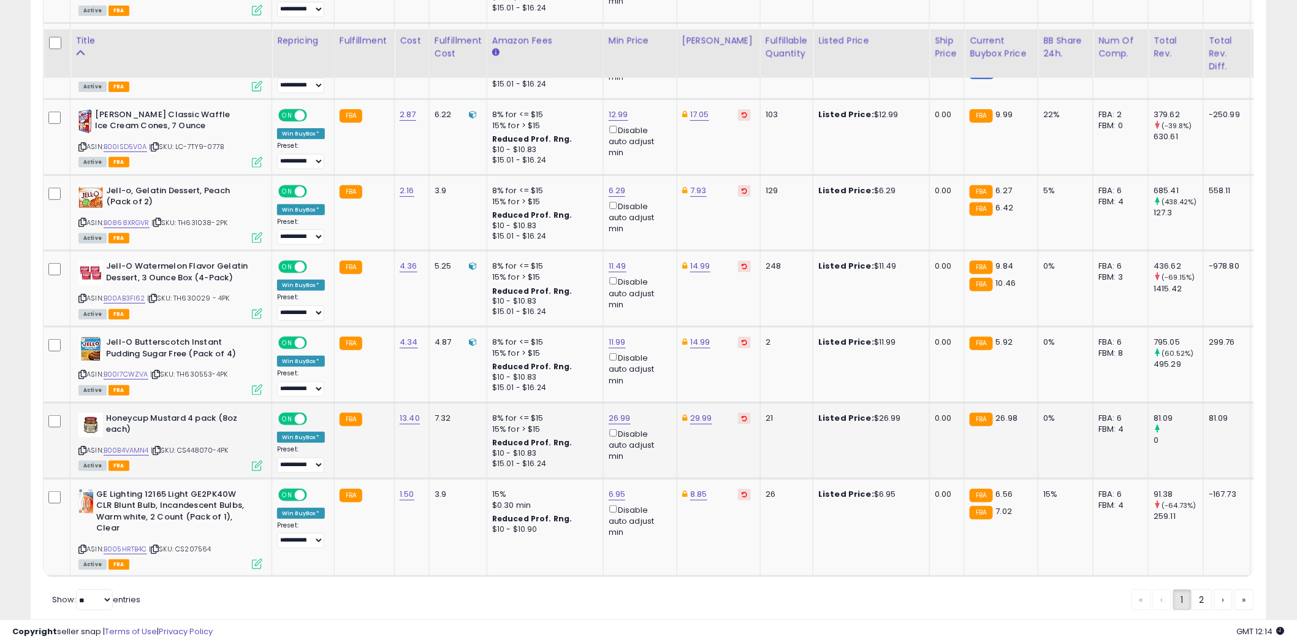
scroll to position [2081, 0]
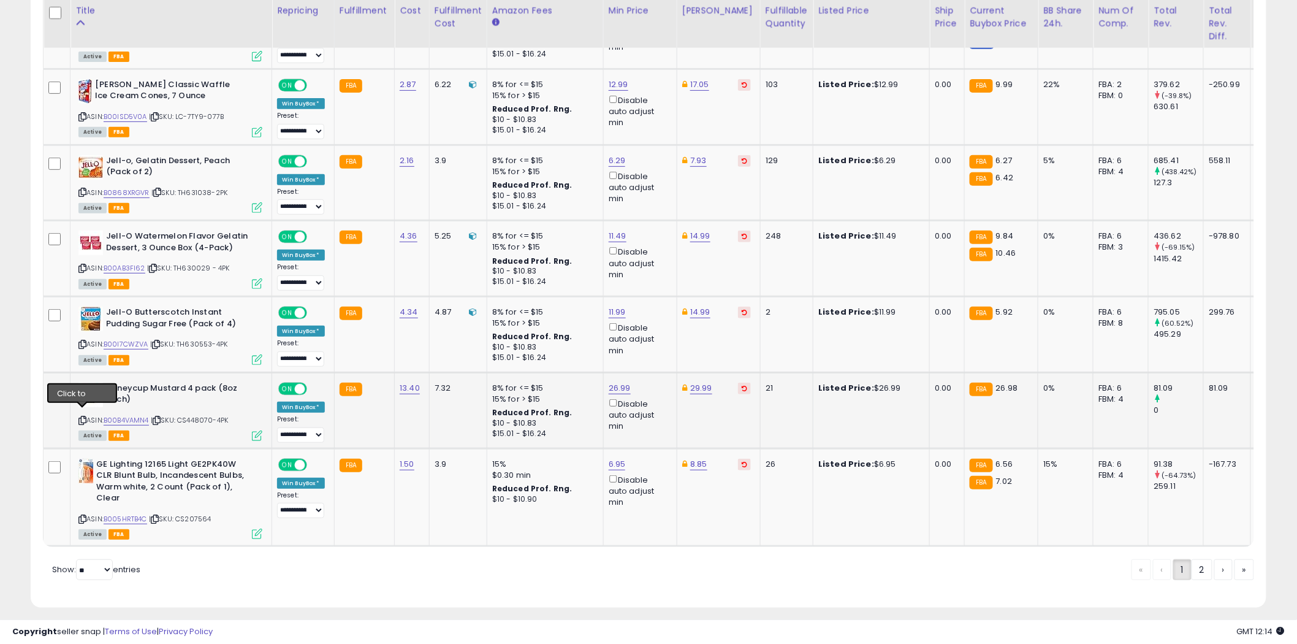
click at [82, 417] on icon at bounding box center [82, 420] width 8 height 7
click at [84, 515] on icon at bounding box center [82, 518] width 8 height 7
click at [106, 572] on select "** **" at bounding box center [94, 569] width 37 height 21
select select "**"
click at [77, 563] on select "** **" at bounding box center [94, 569] width 37 height 21
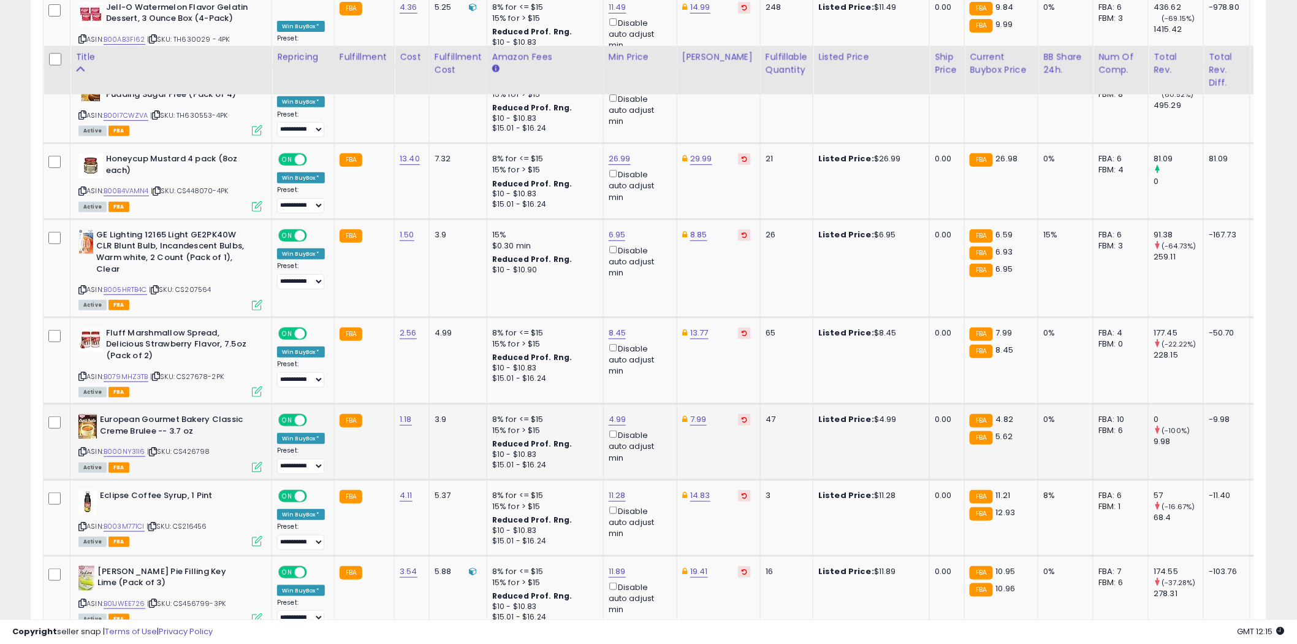
scroll to position [2161, 0]
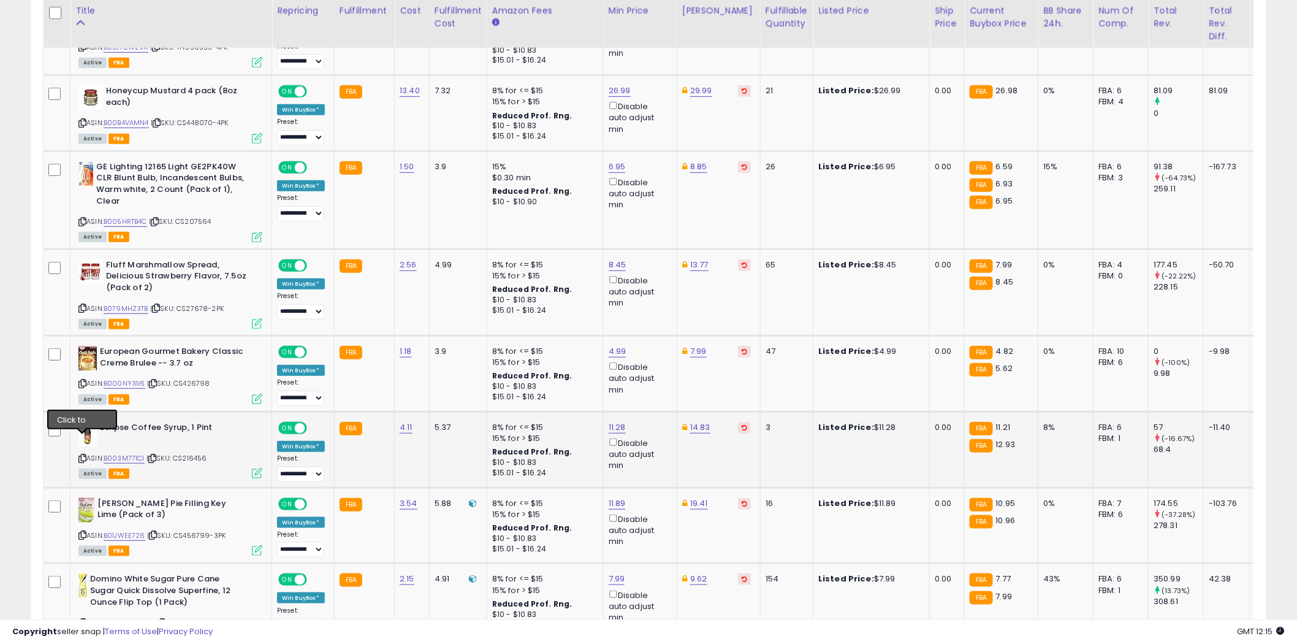
click at [82, 455] on icon at bounding box center [82, 458] width 8 height 7
type input "****"
drag, startPoint x: 666, startPoint y: 366, endPoint x: 658, endPoint y: 405, distance: 40.0
click at [658, 422] on div "11.28 **** This will override store markup Disable auto adjust min" at bounding box center [638, 447] width 59 height 50
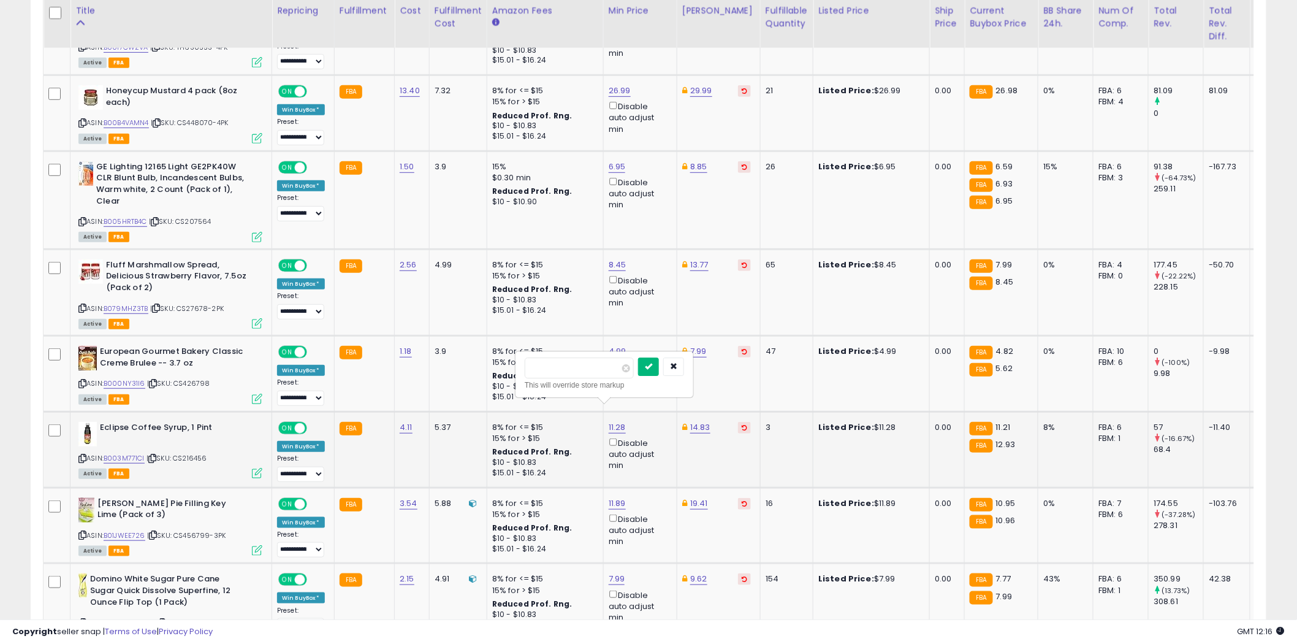
click at [652, 368] on icon "submit" at bounding box center [648, 365] width 7 height 7
type input "****"
click at [735, 365] on icon "submit" at bounding box center [731, 365] width 7 height 7
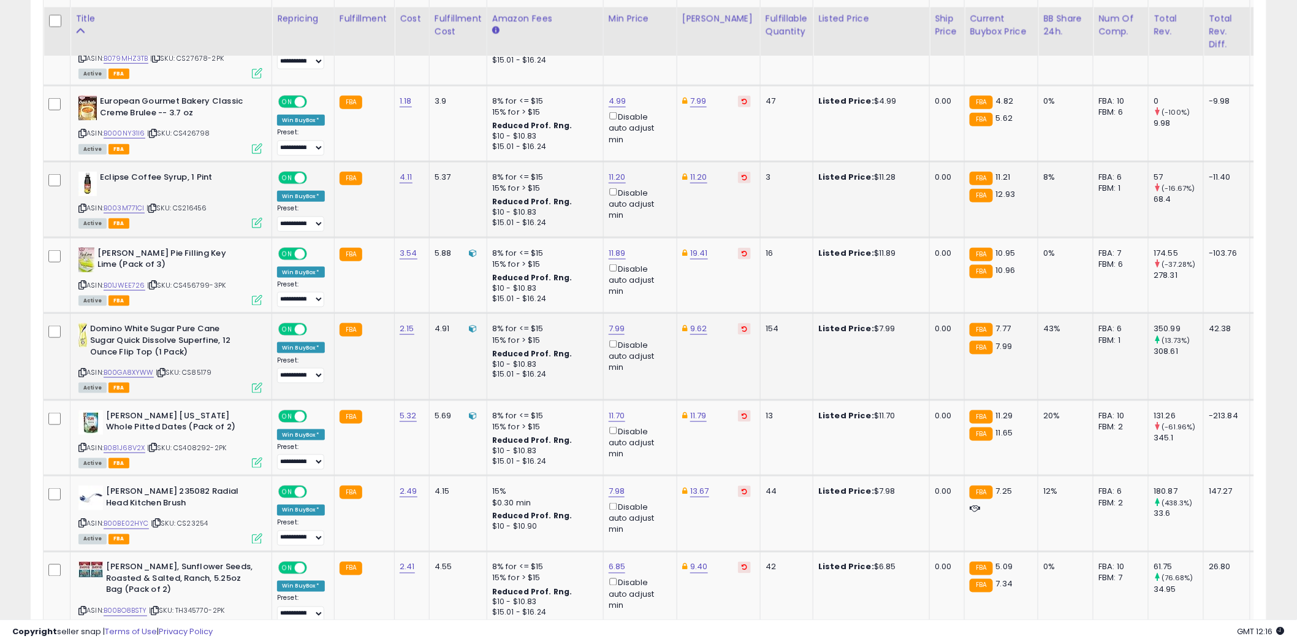
scroll to position [2434, 0]
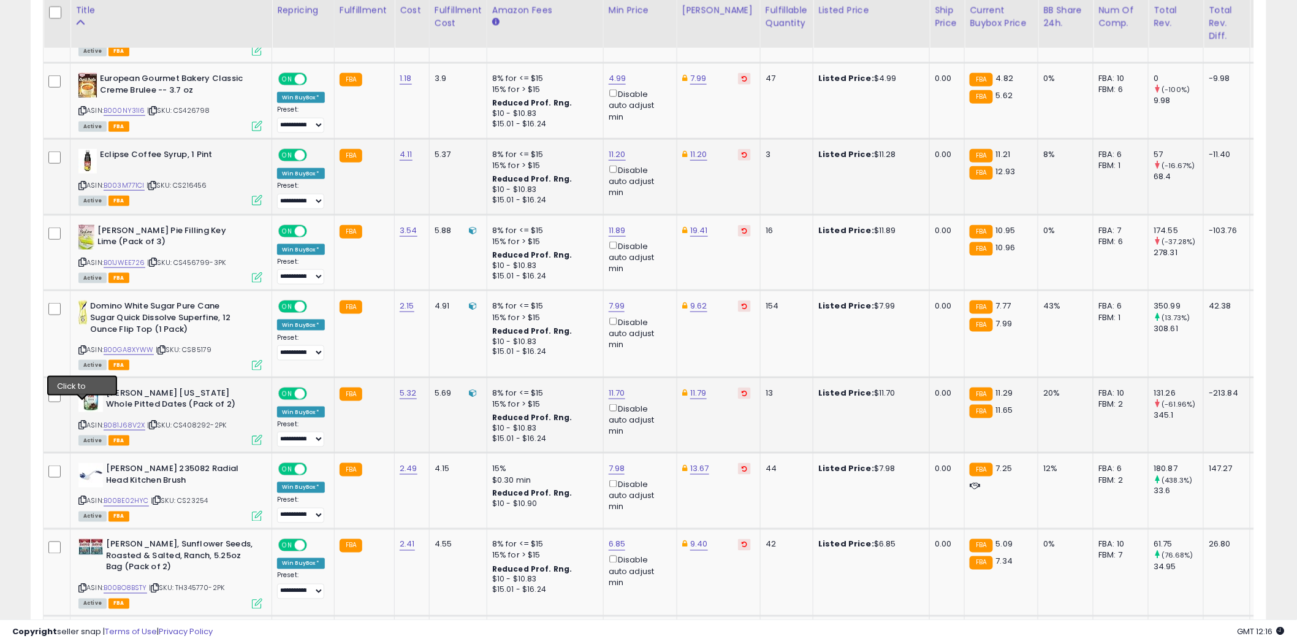
click at [82, 421] on icon at bounding box center [82, 424] width 8 height 7
type input "**"
click at [659, 328] on button "submit" at bounding box center [648, 331] width 21 height 18
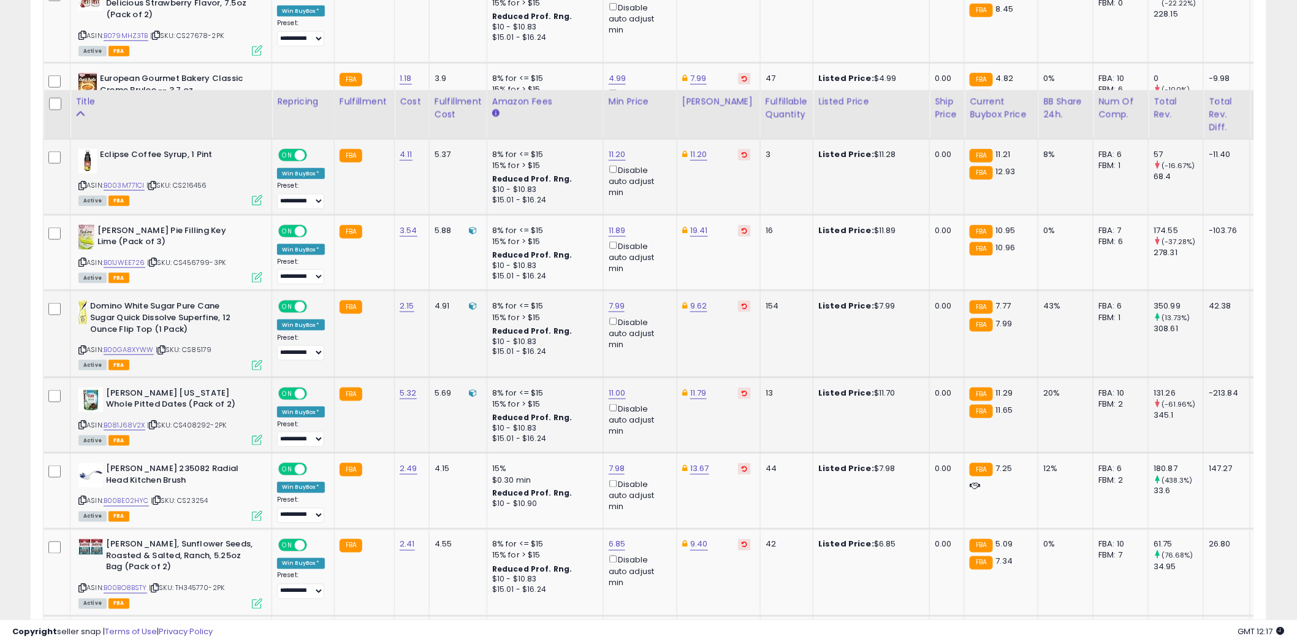
scroll to position [2570, 0]
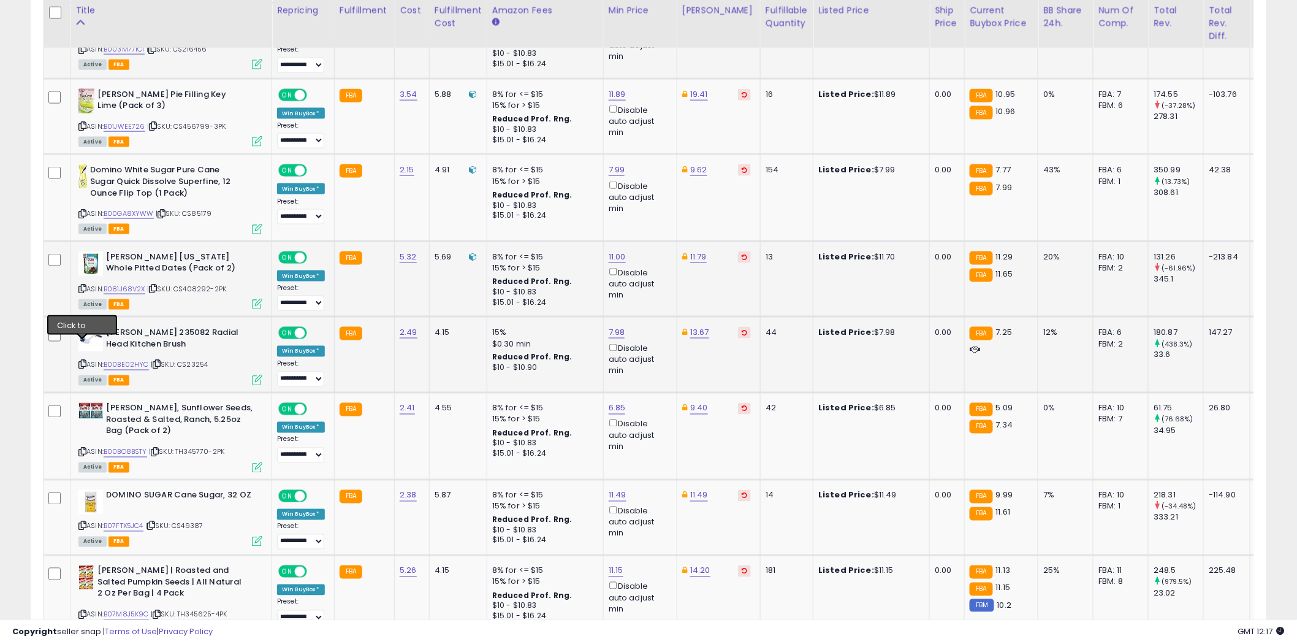
click at [82, 361] on icon at bounding box center [82, 364] width 8 height 7
type input "****"
click at [659, 271] on button "submit" at bounding box center [648, 271] width 21 height 18
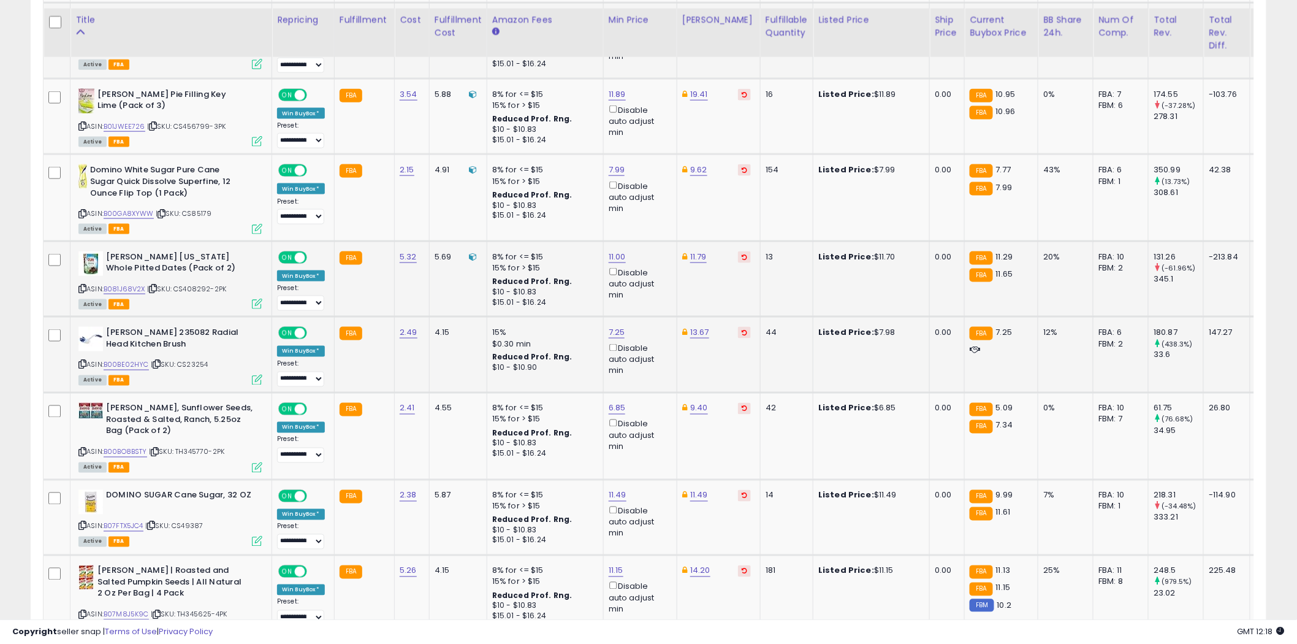
scroll to position [2706, 0]
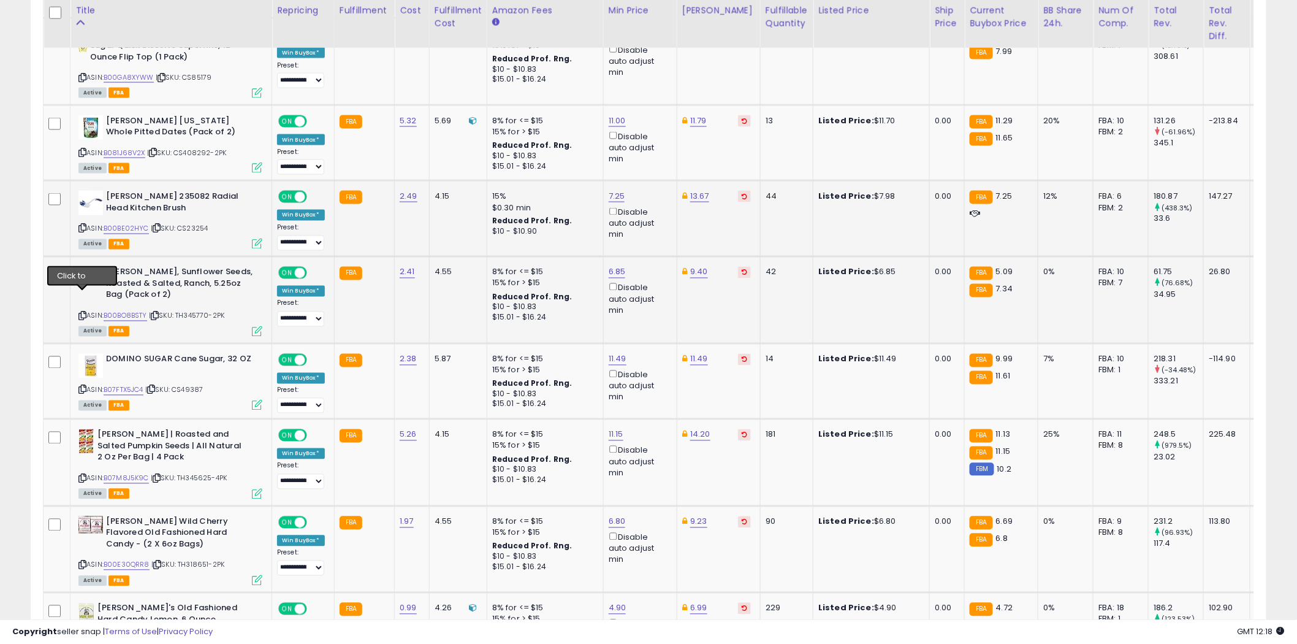
click at [82, 313] on icon at bounding box center [82, 316] width 8 height 7
click at [81, 386] on icon at bounding box center [82, 389] width 8 height 7
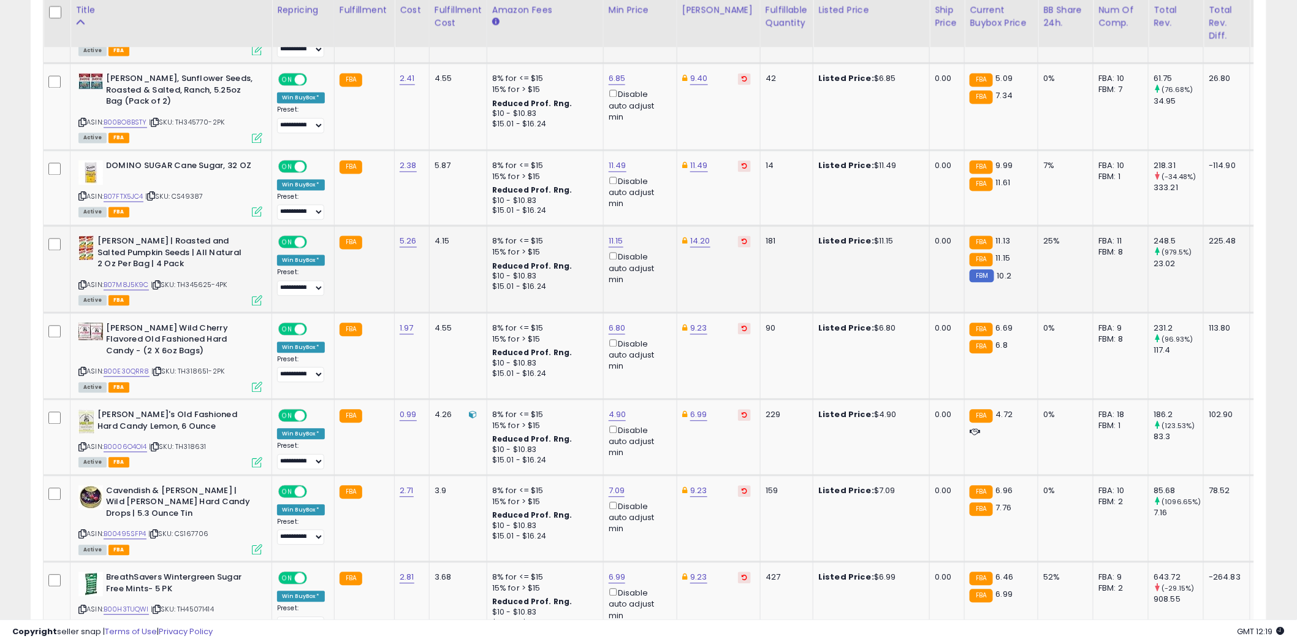
scroll to position [2910, 0]
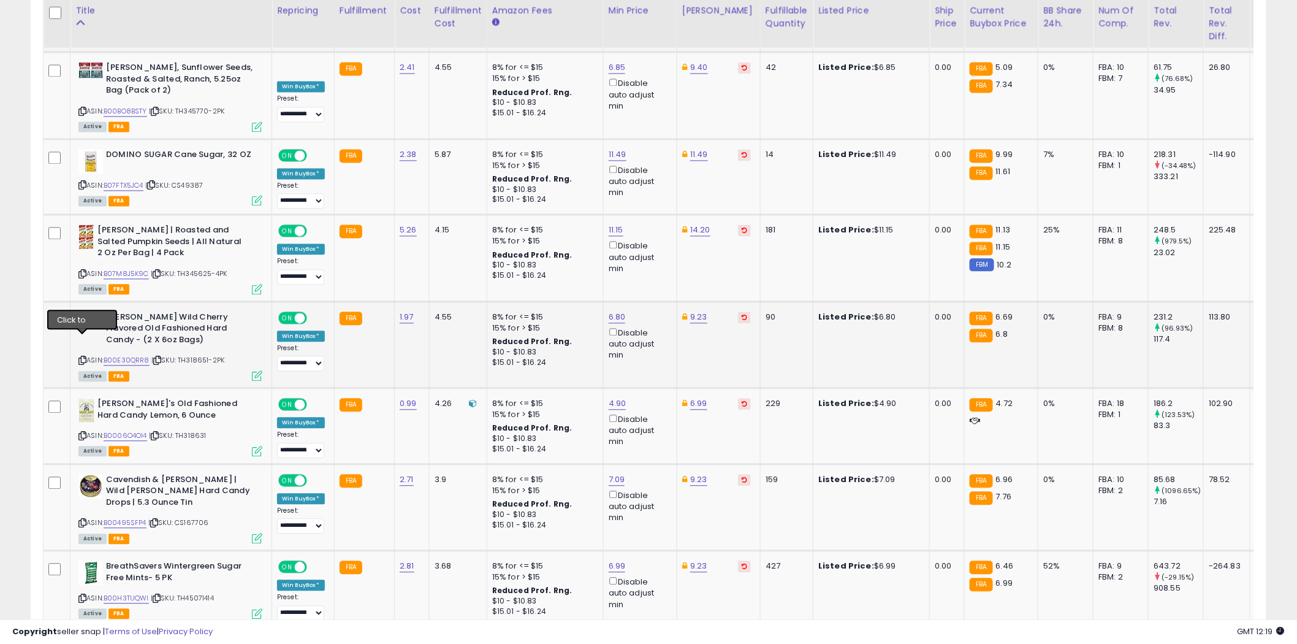
click at [84, 357] on icon at bounding box center [82, 360] width 8 height 7
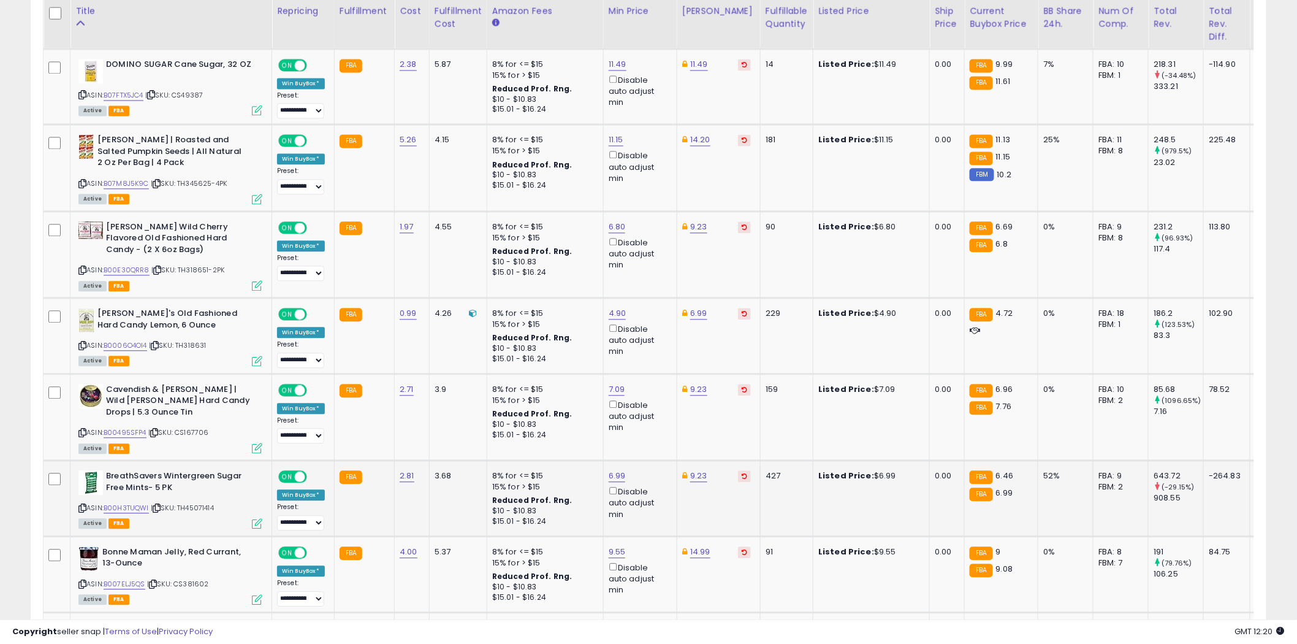
scroll to position [3047, 0]
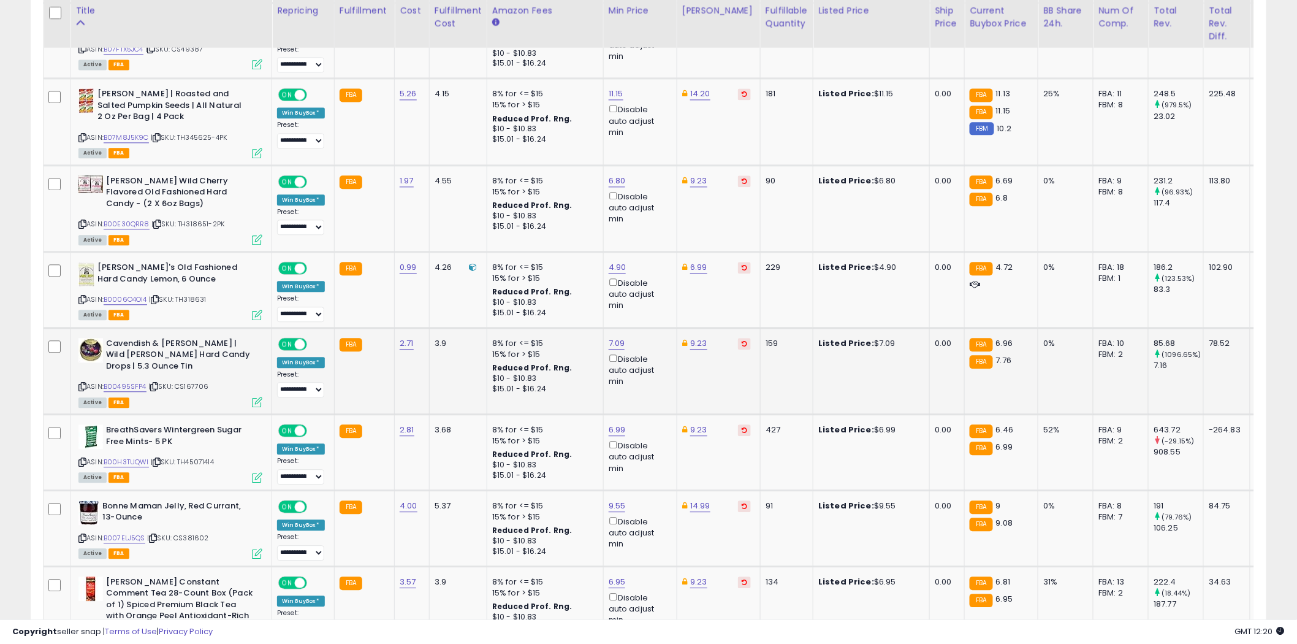
click at [82, 383] on icon at bounding box center [82, 386] width 8 height 7
type input "*"
type input "****"
click at [652, 282] on icon "submit" at bounding box center [648, 278] width 7 height 7
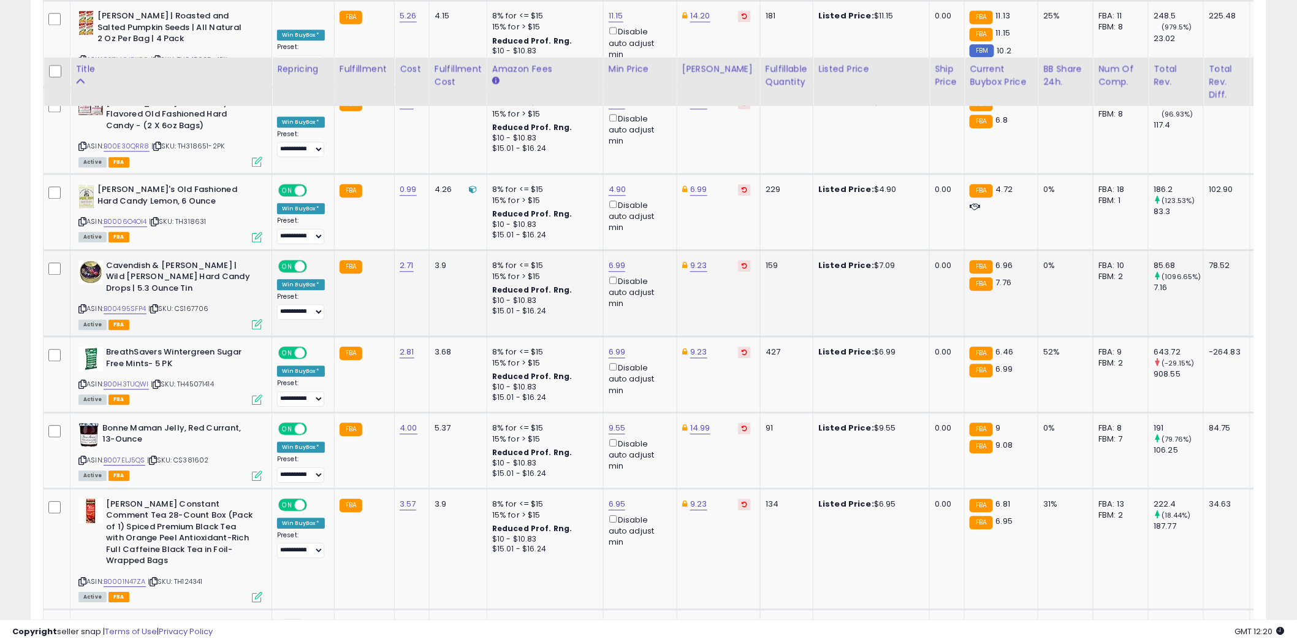
scroll to position [3183, 0]
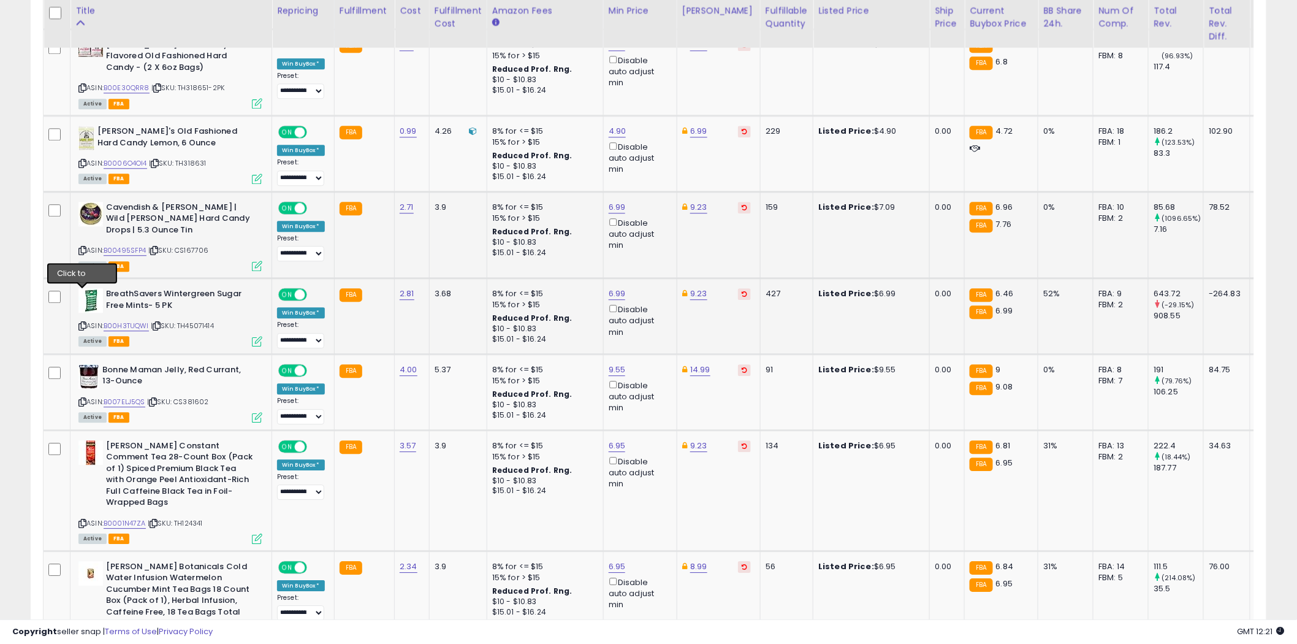
click at [83, 322] on icon at bounding box center [82, 325] width 8 height 7
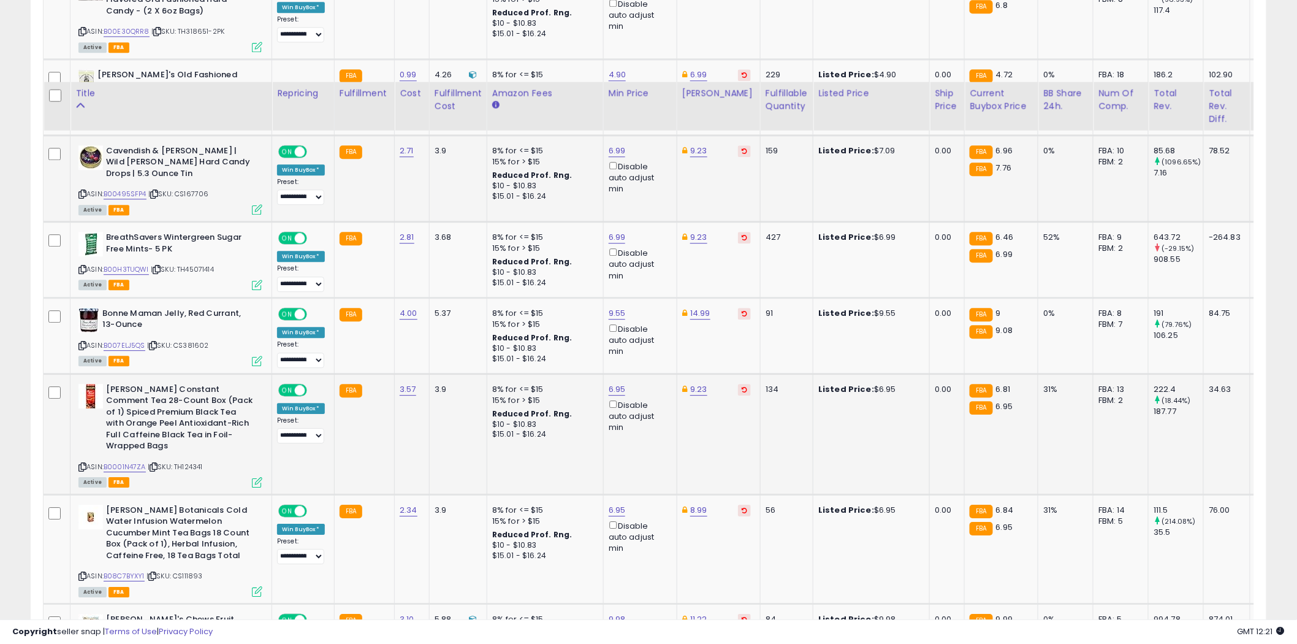
scroll to position [3336, 0]
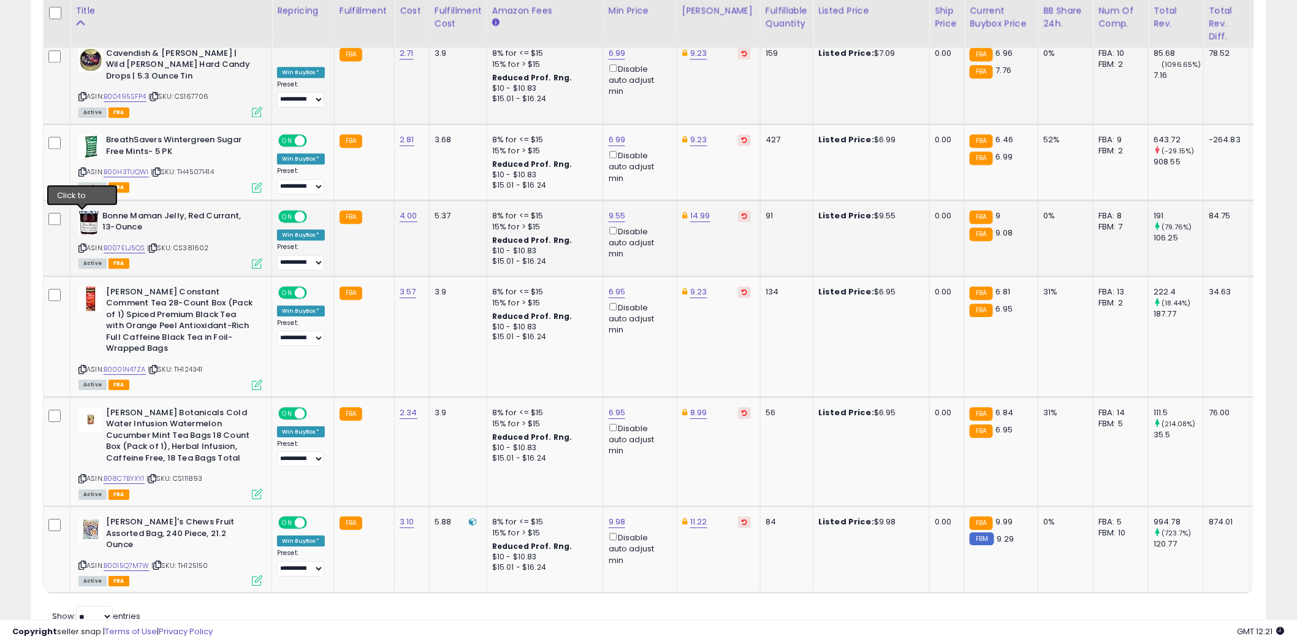
click at [83, 245] on icon at bounding box center [82, 248] width 8 height 7
click at [80, 366] on icon at bounding box center [82, 369] width 8 height 7
click at [82, 475] on icon at bounding box center [82, 478] width 8 height 7
click at [81, 561] on icon at bounding box center [82, 564] width 8 height 7
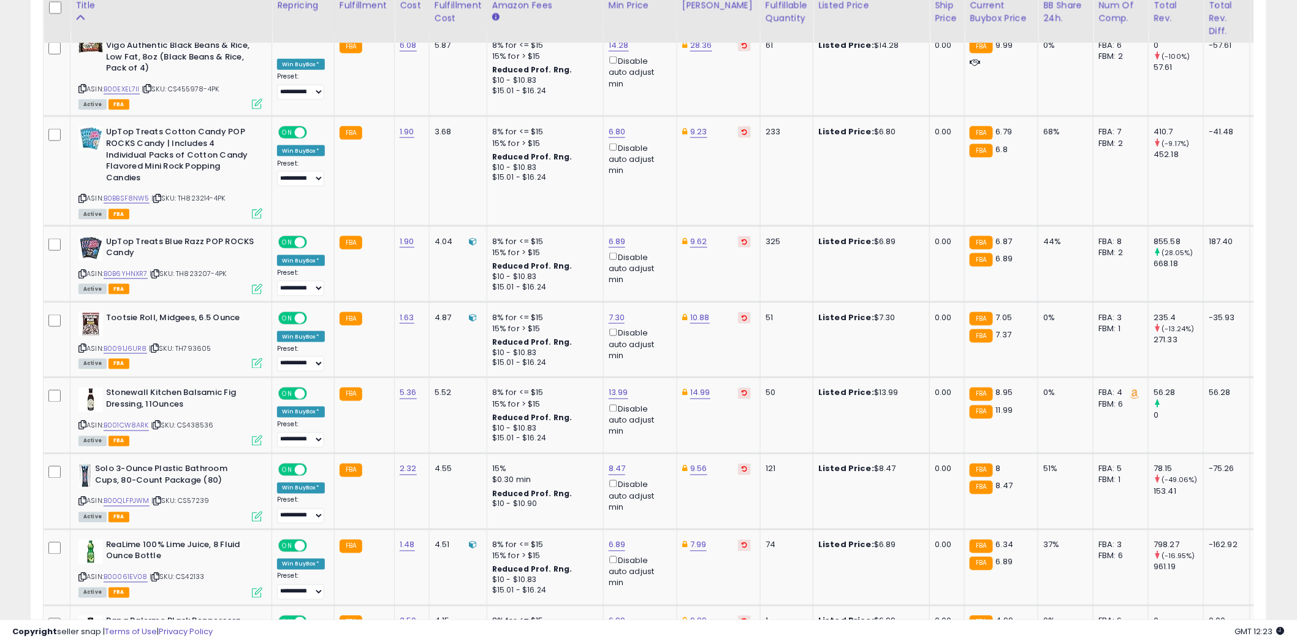
scroll to position [0, 0]
